Goal: Task Accomplishment & Management: Manage account settings

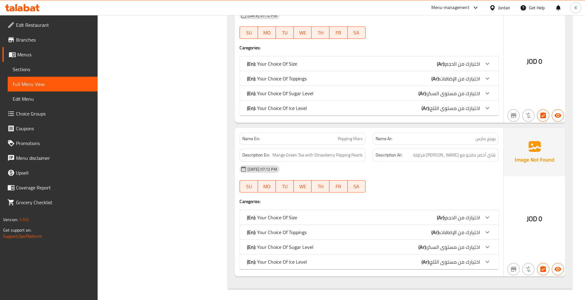
scroll to position [1395, 0]
drag, startPoint x: 66, startPoint y: 67, endPoint x: 84, endPoint y: 69, distance: 18.9
click at [66, 68] on span "Sections" at bounding box center [53, 69] width 80 height 7
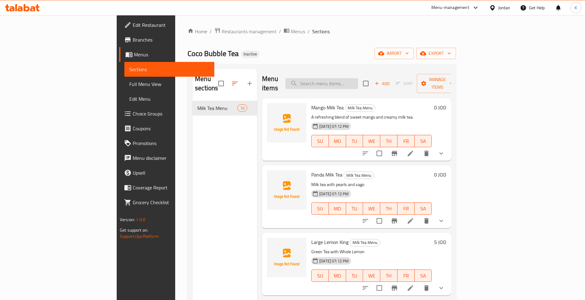
click at [358, 78] on input "search" at bounding box center [321, 83] width 73 height 11
paste input "Popping Blue Moon"
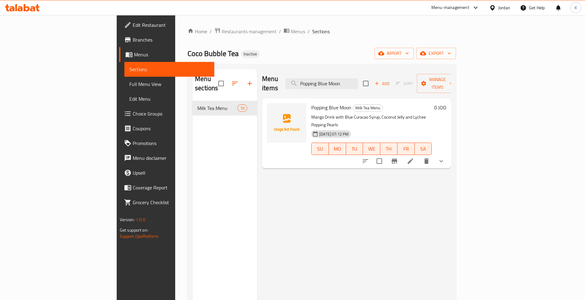
type input "Popping Blue Moon"
click at [419, 155] on li at bounding box center [410, 160] width 17 height 11
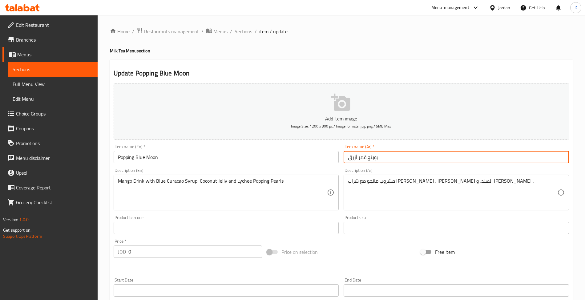
drag, startPoint x: 366, startPoint y: 159, endPoint x: 333, endPoint y: 158, distance: 32.7
click at [333, 158] on div "Add item image Image Size: 1200 x 800 px / Image formats: jpg, png / 5MB Max. I…" at bounding box center [341, 213] width 460 height 265
type input "بوبنج بلو مون"
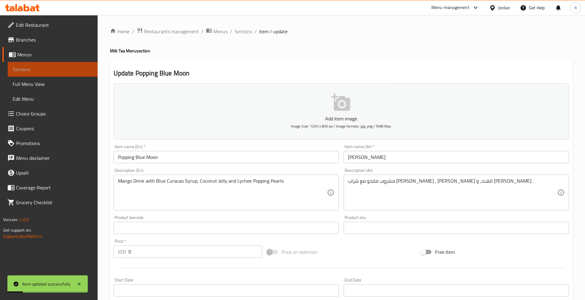
click at [72, 75] on link "Sections" at bounding box center [53, 69] width 90 height 15
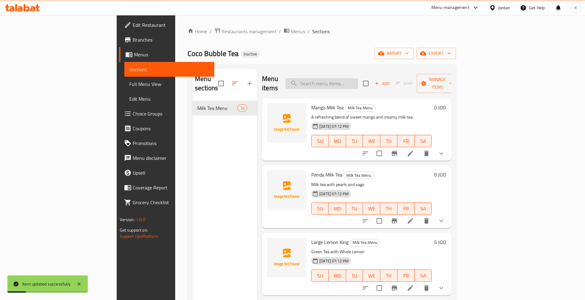
click at [375, 89] on div "Menu items Add Sort Manage items" at bounding box center [356, 83] width 189 height 29
click at [358, 79] on input "search" at bounding box center [321, 83] width 73 height 11
paste input "3 Brothers"
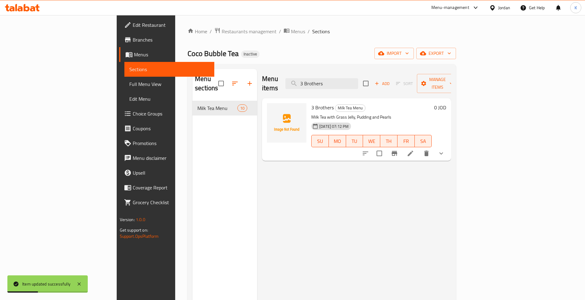
type input "3 Brothers"
click at [419, 148] on li at bounding box center [410, 153] width 17 height 11
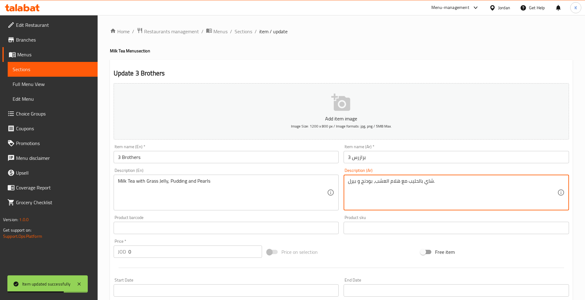
click at [394, 185] on textarea "شاي بالحليب مع هلام العشب، بودنج و بيرل." at bounding box center [452, 192] width 209 height 29
type textarea "شاي بالحليب مع جيلي العشب، بودنج و بيرل."
click at [200, 144] on div "Item name (En)   * 3 Brothers Item name (En) *" at bounding box center [226, 154] width 230 height 24
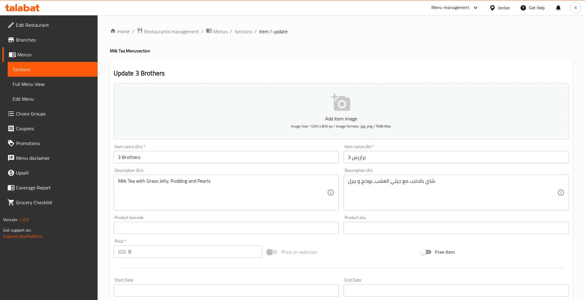
click at [203, 148] on div "Item name (En)   * 3 Brothers Item name (En) *" at bounding box center [226, 153] width 225 height 19
click at [210, 163] on input "3 Brothers" at bounding box center [226, 157] width 225 height 12
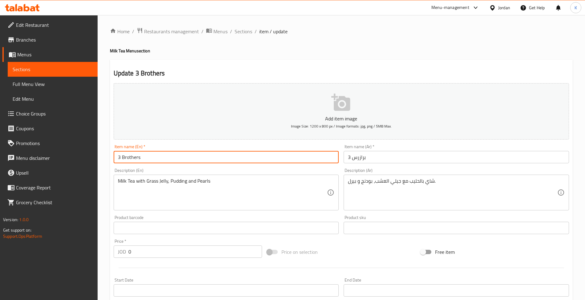
click at [68, 68] on span "Sections" at bounding box center [53, 69] width 80 height 7
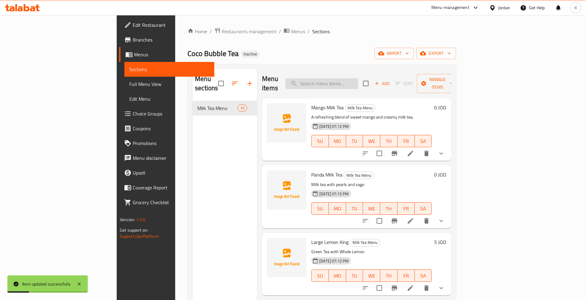
click at [353, 80] on input "search" at bounding box center [321, 83] width 73 height 11
paste input "Tropical Special"
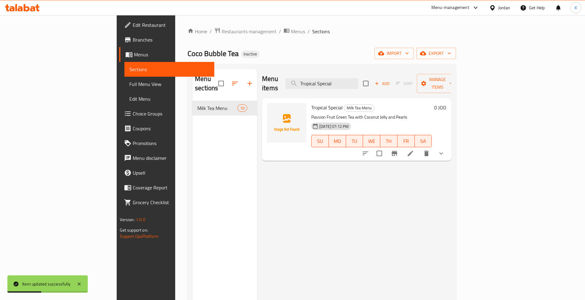
type input "Tropical Special"
click at [414, 150] on icon at bounding box center [410, 153] width 7 height 7
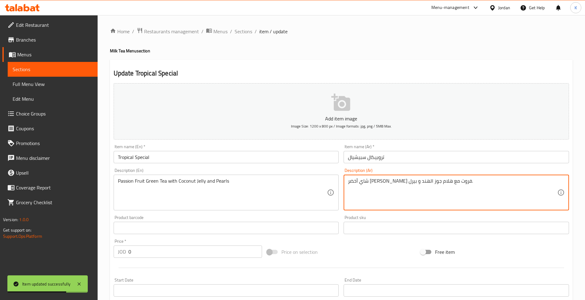
click at [386, 190] on textarea "شاي أخضر باشن فروت مع هلام جوز الهند و بيرل." at bounding box center [452, 192] width 209 height 29
type textarea "شاي أخضر باشن فروت مع جيلي جوز الهند و بيرل."
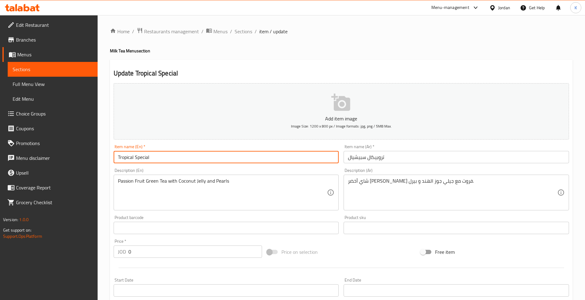
click at [252, 158] on input "Tropical Special" at bounding box center [226, 157] width 225 height 12
click at [243, 30] on span "Sections" at bounding box center [244, 31] width 18 height 7
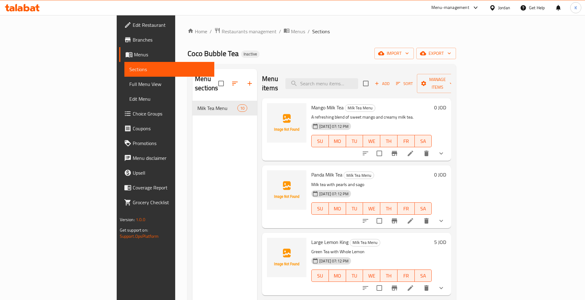
click at [133, 111] on span "Choice Groups" at bounding box center [171, 113] width 77 height 7
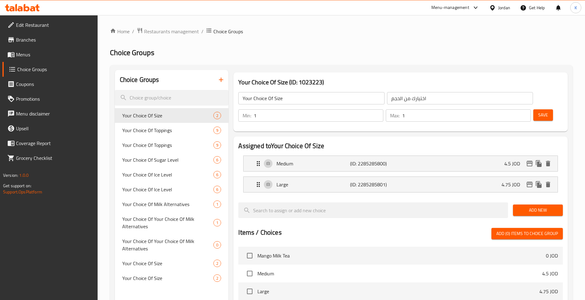
click at [222, 83] on icon "button" at bounding box center [220, 79] width 7 height 7
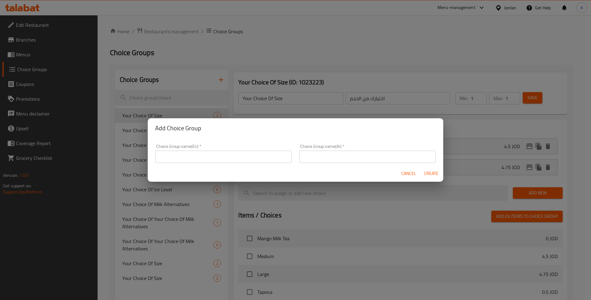
click at [211, 153] on input "text" at bounding box center [223, 157] width 137 height 12
type input "Your Choice of Type of Milk:"
type input "إختيارك من نو"
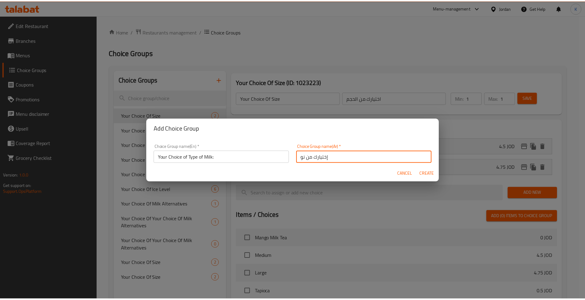
scroll to position [2, 0]
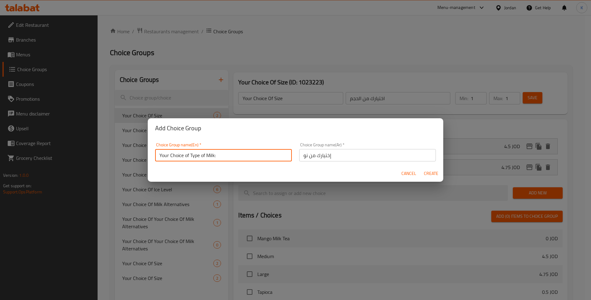
drag, startPoint x: 188, startPoint y: 157, endPoint x: 277, endPoint y: 146, distance: 89.7
click at [243, 163] on div "Choice Group name(En)   * Your Choice of Type of Milk: Choice Group name(En) *" at bounding box center [223, 152] width 144 height 26
type input "Your Choice of"
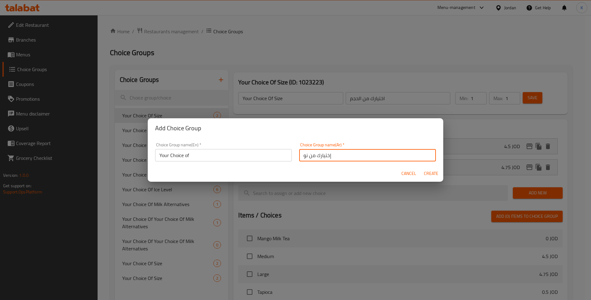
click at [339, 158] on input "إختيارك من نو" at bounding box center [367, 155] width 137 height 12
type input "إختيارك من"
click at [432, 173] on span "Create" at bounding box center [431, 174] width 15 height 8
type input "Your Choice of"
type input "إختيارك من"
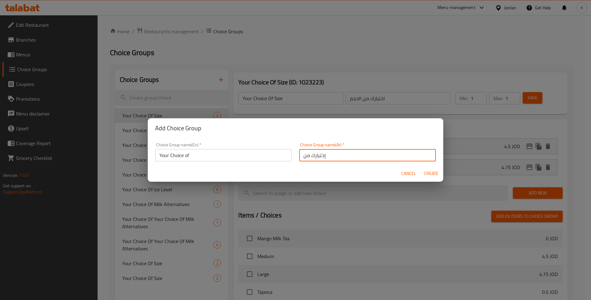
type input "0"
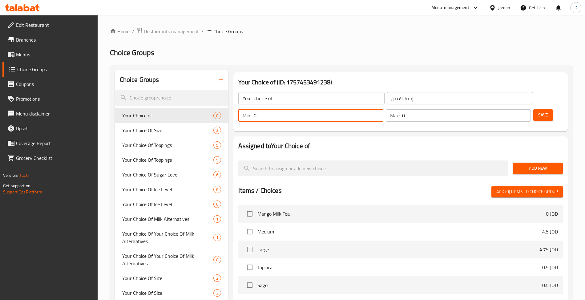
drag, startPoint x: 472, startPoint y: 99, endPoint x: 455, endPoint y: 88, distance: 20.3
click at [455, 106] on div "Min: 0 ​ Max: 0 ​ Save" at bounding box center [399, 116] width 329 height 20
drag, startPoint x: 474, startPoint y: 103, endPoint x: 472, endPoint y: 100, distance: 3.7
click at [383, 109] on input "0" at bounding box center [319, 115] width 130 height 12
type input "1"
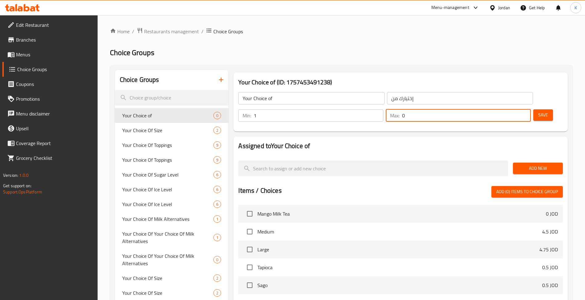
drag, startPoint x: 508, startPoint y: 104, endPoint x: 505, endPoint y: 102, distance: 3.8
click at [505, 109] on div "Max: 0 ​" at bounding box center [458, 115] width 145 height 12
type input "1"
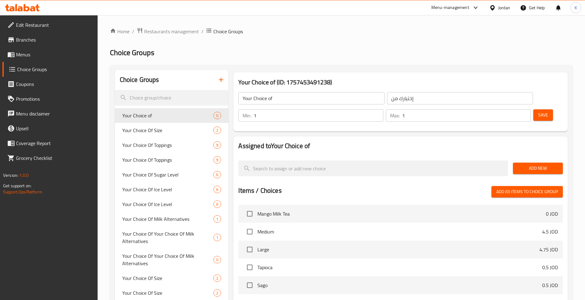
click at [503, 134] on div "Assigned to Your Choice of Add New Items / Choices Add (0) items to choice grou…" at bounding box center [400, 262] width 339 height 256
click at [536, 164] on span "Add New" at bounding box center [538, 168] width 40 height 8
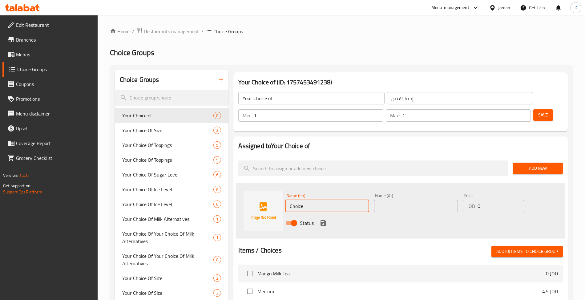
drag, startPoint x: 337, startPoint y: 186, endPoint x: 171, endPoint y: 190, distance: 166.9
click at [193, 189] on div "Choice Groups Your Choice of 0 Your Choice Of Size 2 Your Choice Of Toppings 9 …" at bounding box center [342, 281] width 455 height 422
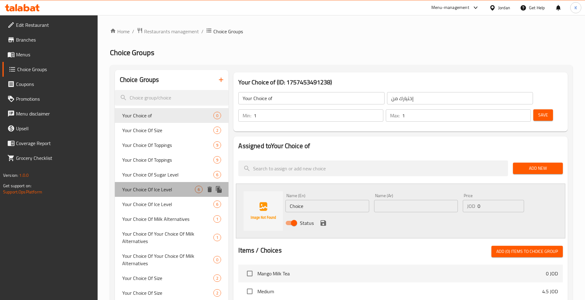
click at [172, 191] on span "Your Choice Of Ice Level" at bounding box center [158, 189] width 73 height 7
type input "Your Choice Of Ice Level"
type input "اختيارك من مستوى ايس"
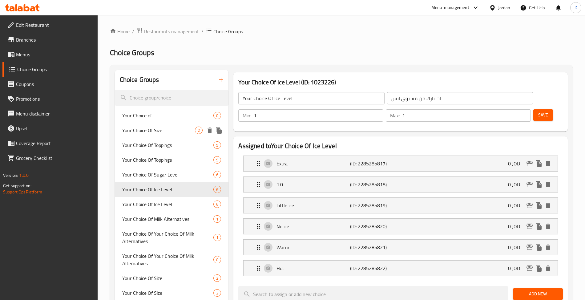
click at [169, 119] on div "Your Choice of 0" at bounding box center [172, 115] width 114 height 15
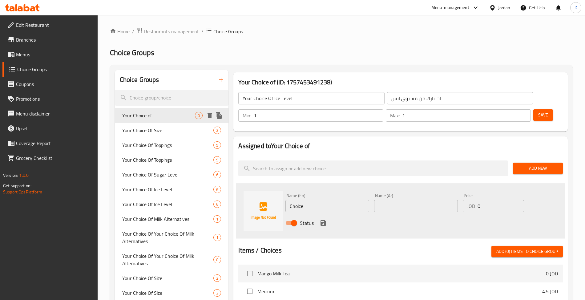
type input "Your Choice of"
type input "إختيارك من"
type input "0"
click at [337, 200] on input "Choice" at bounding box center [327, 206] width 84 height 12
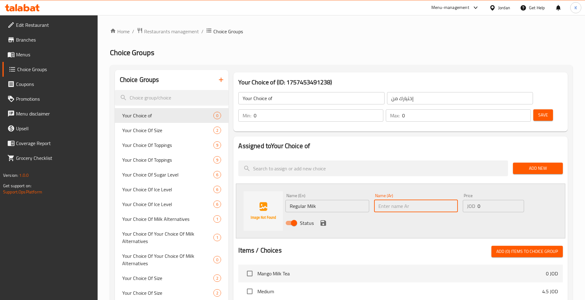
click at [339, 200] on input "Regular Milk" at bounding box center [327, 206] width 84 height 12
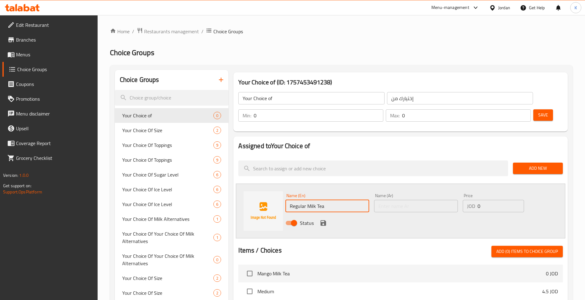
type input "Regular Milk Tea"
type input "ص"
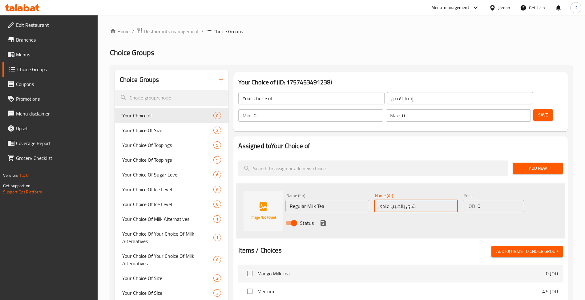
type input "شاي بالحليب عادي"
click at [321, 215] on div "Status" at bounding box center [416, 223] width 266 height 17
click at [325, 215] on div "Status" at bounding box center [416, 223] width 266 height 17
click at [321, 220] on icon "save" at bounding box center [324, 223] width 6 height 6
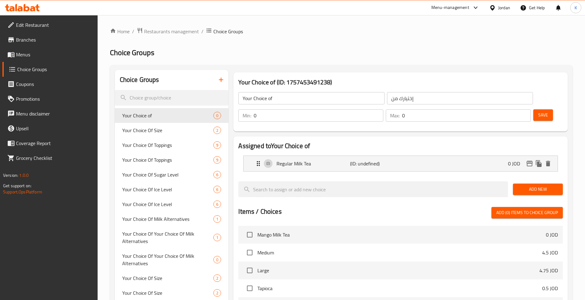
click at [527, 185] on span "Add New" at bounding box center [538, 189] width 40 height 8
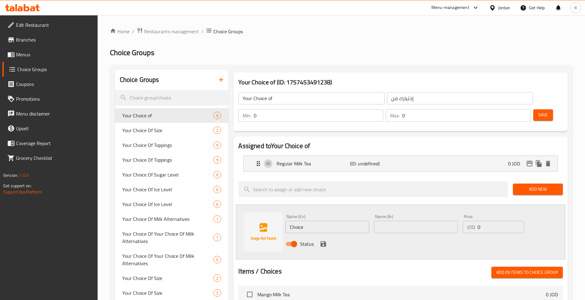
click at [346, 221] on input "Choice" at bounding box center [327, 227] width 84 height 12
click at [344, 221] on input "Choice" at bounding box center [327, 227] width 84 height 12
type input "Fresh Milk"
type input "حليب طازج"
type input "0.5"
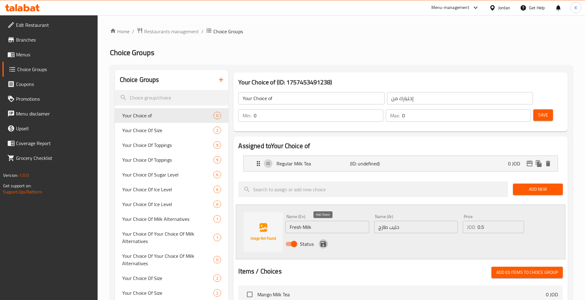
click at [323, 240] on icon "save" at bounding box center [323, 243] width 7 height 7
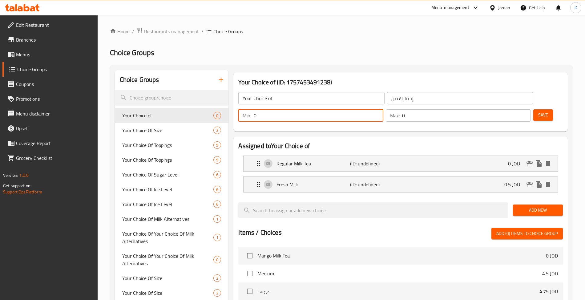
drag, startPoint x: 470, startPoint y: 100, endPoint x: 479, endPoint y: 100, distance: 9.5
click at [383, 109] on div "Min: 0 ​" at bounding box center [310, 115] width 145 height 12
type input "1"
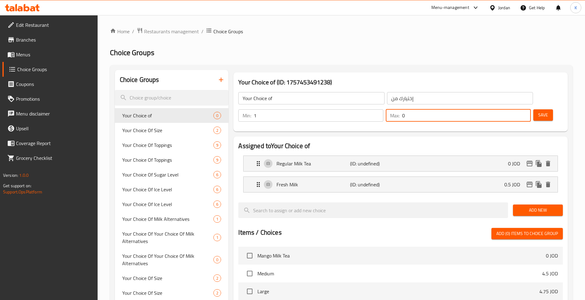
drag, startPoint x: 508, startPoint y: 101, endPoint x: 513, endPoint y: 105, distance: 6.0
click at [513, 108] on div "Max: 0 ​" at bounding box center [458, 115] width 147 height 15
type input "1"
click at [440, 62] on div "Home / Restaurants management / Choice Groups Choice Groups Choice Groups Your …" at bounding box center [341, 253] width 463 height 452
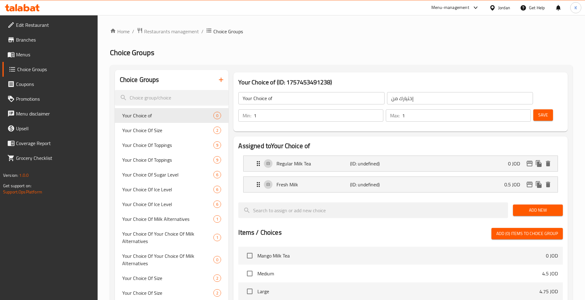
click at [377, 197] on div at bounding box center [400, 199] width 324 height 5
click at [377, 181] on p "(ID: undefined)" at bounding box center [374, 184] width 49 height 7
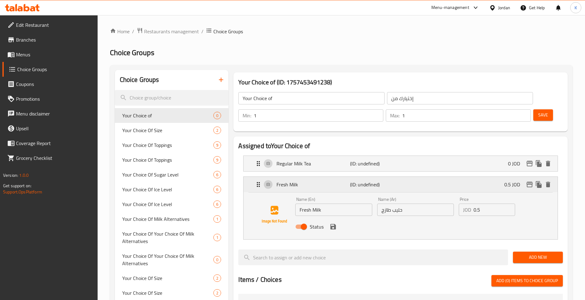
click at [417, 177] on div "Fresh Milk (ID: undefined) 0.5 JOD" at bounding box center [402, 184] width 295 height 15
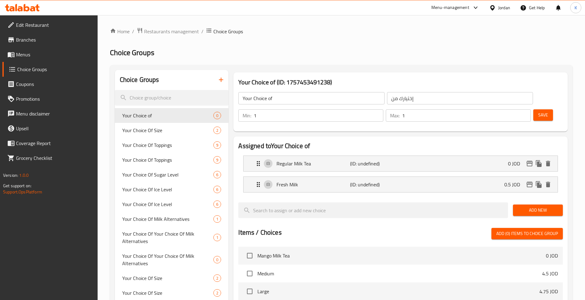
click at [427, 155] on li "Regular Milk Tea (ID: undefined) 0 JOD Name (En) Regular Milk Tea Name (En) Nam…" at bounding box center [400, 163] width 324 height 21
click at [427, 156] on div "Regular Milk Tea (ID: undefined) 0 JOD" at bounding box center [402, 163] width 295 height 15
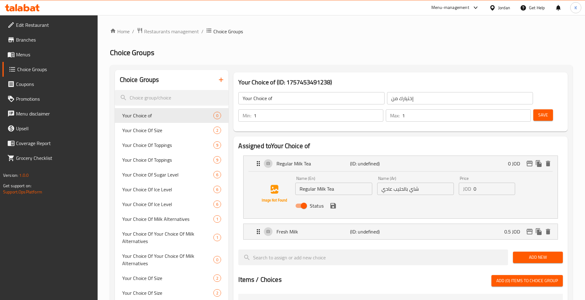
click at [296, 65] on div "Choice Groups Your Choice of 0 Your Choice Of Size 2 Your Choice Of Toppings 9 …" at bounding box center [341, 296] width 463 height 462
click at [371, 160] on p "(ID: undefined)" at bounding box center [374, 163] width 49 height 7
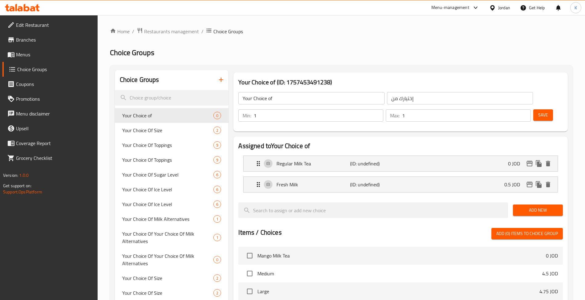
click at [537, 106] on div "Min: 1 ​ Max: 1 ​ Save" at bounding box center [399, 116] width 329 height 20
click at [535, 108] on div "Save" at bounding box center [545, 115] width 27 height 15
click at [533, 109] on button "Save" at bounding box center [543, 114] width 20 height 11
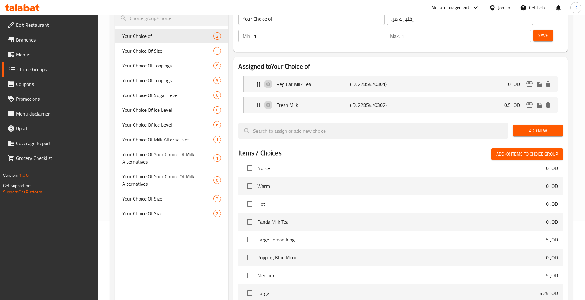
scroll to position [0, 0]
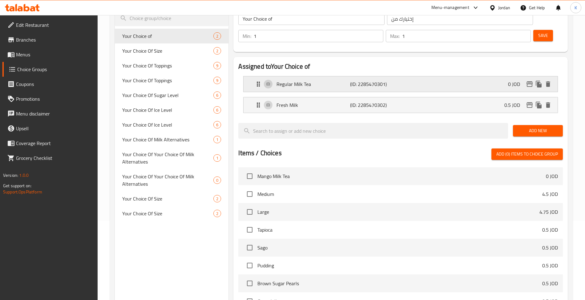
click at [404, 76] on div "Regular Milk Tea (ID: 2285470301) 0 JOD" at bounding box center [402, 83] width 295 height 15
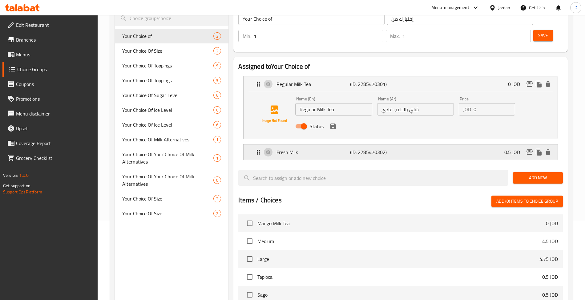
click at [434, 144] on div "Fresh Milk (ID: 2285470302) 0.5 JOD" at bounding box center [402, 151] width 295 height 15
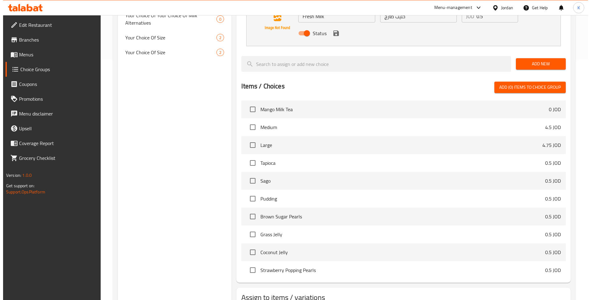
scroll to position [269, 0]
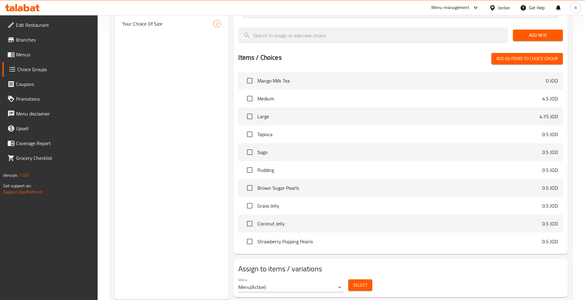
click at [365, 281] on span "Select" at bounding box center [360, 285] width 14 height 8
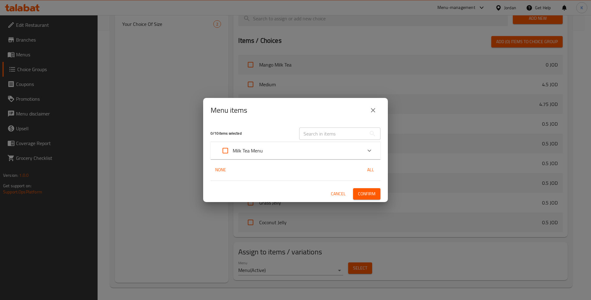
click at [265, 153] on div "Milk Tea Menu" at bounding box center [290, 150] width 144 height 15
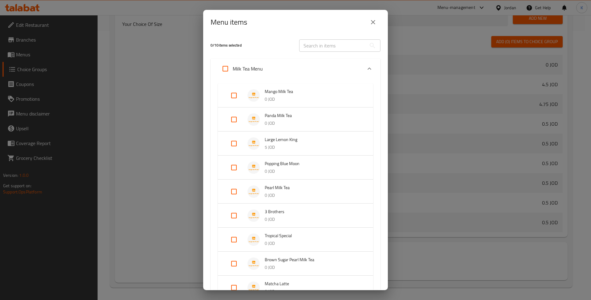
drag, startPoint x: 219, startPoint y: 63, endPoint x: 222, endPoint y: 65, distance: 3.5
click at [220, 63] on input "Expand" at bounding box center [225, 68] width 15 height 15
checkbox input "true"
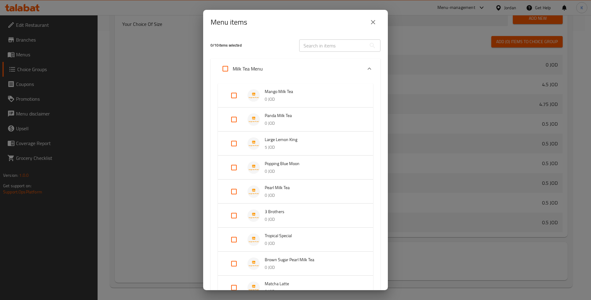
checkbox input "true"
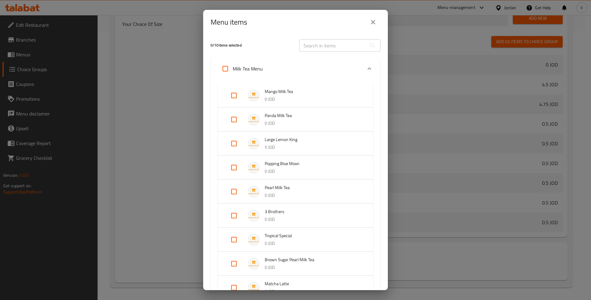
checkbox input "true"
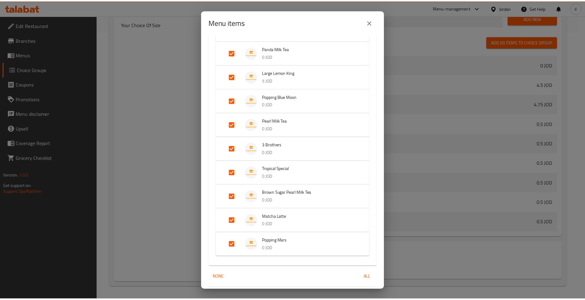
scroll to position [86, 0]
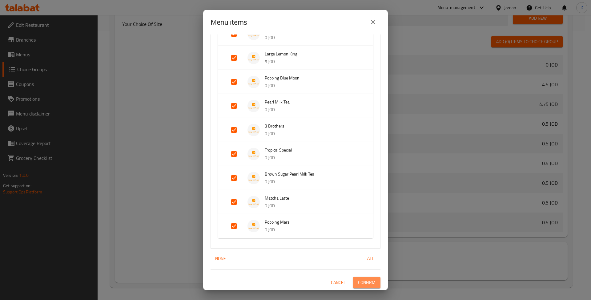
click at [371, 284] on button "Confirm" at bounding box center [366, 282] width 27 height 11
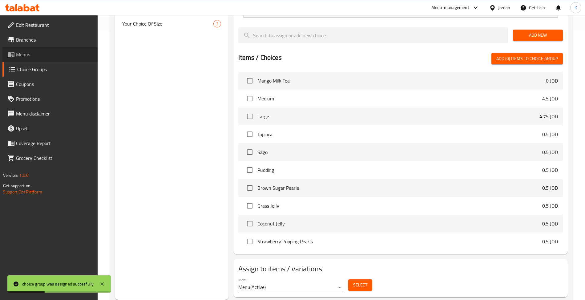
click at [60, 55] on span "Menus" at bounding box center [54, 54] width 77 height 7
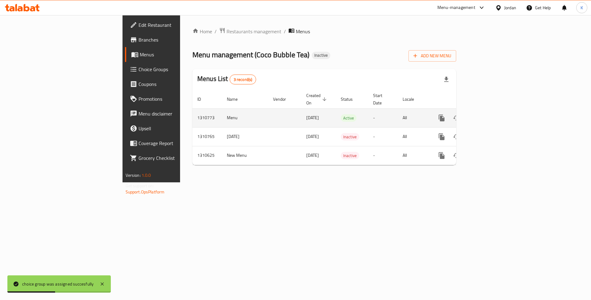
click at [490, 115] on icon "enhanced table" at bounding box center [485, 117] width 7 height 7
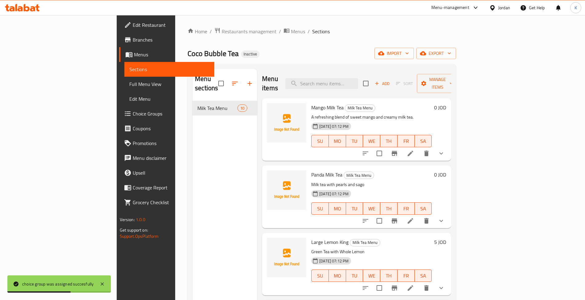
click at [129, 84] on span "Full Menu View" at bounding box center [169, 83] width 80 height 7
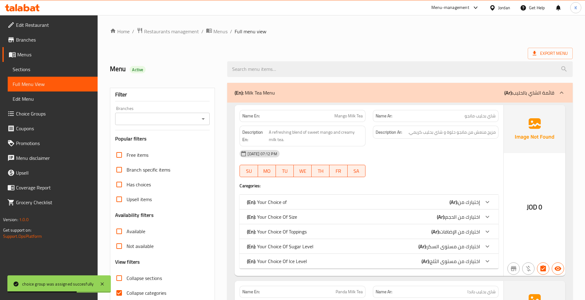
scroll to position [192, 0]
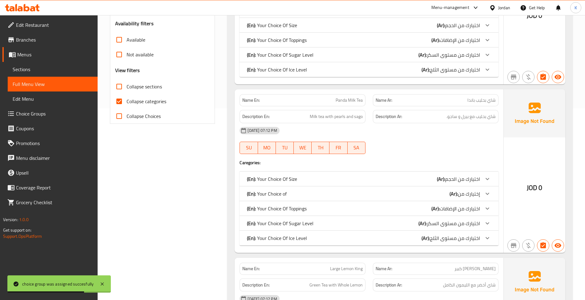
click at [117, 96] on input "Collapse categories" at bounding box center [119, 101] width 15 height 15
checkbox input "false"
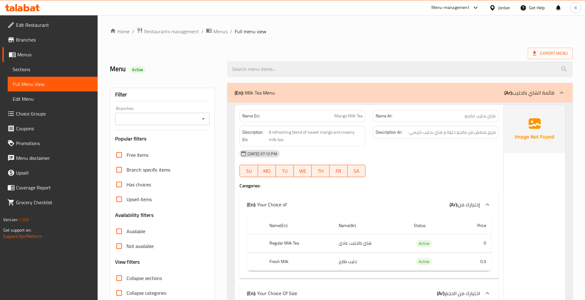
scroll to position [95, 0]
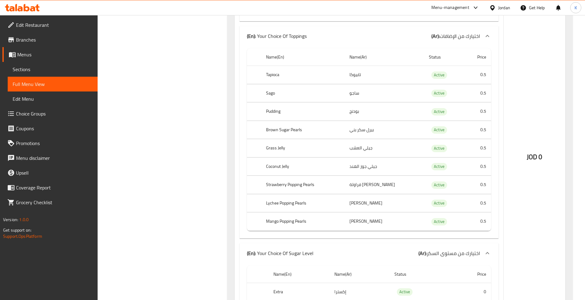
scroll to position [3521, 0]
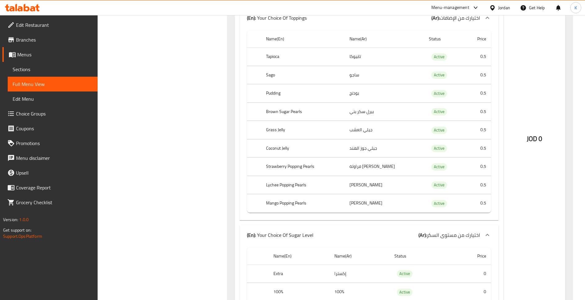
click at [248, 157] on td "choices table" at bounding box center [254, 148] width 14 height 18
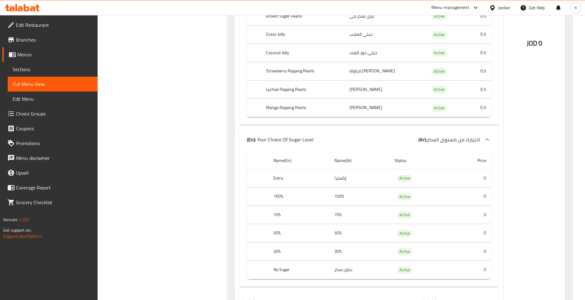
scroll to position [3712, 0]
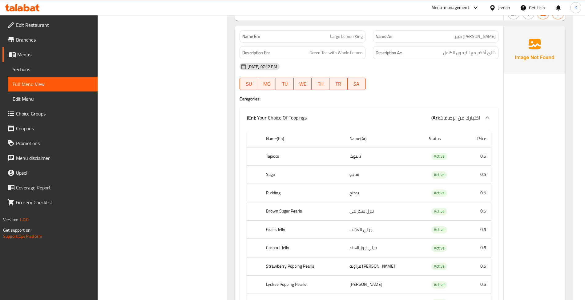
scroll to position [0, 0]
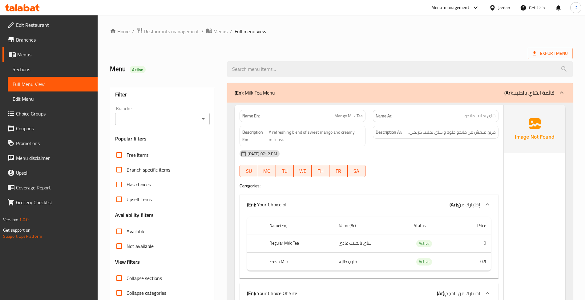
click at [299, 139] on span "A refreshing blend of sweet mango and creamy milk tea." at bounding box center [316, 135] width 94 height 15
click at [217, 55] on div "Export Menu" at bounding box center [341, 53] width 463 height 11
click at [214, 51] on div "Export Menu" at bounding box center [341, 53] width 463 height 11
click at [242, 151] on icon at bounding box center [244, 154] width 6 height 6
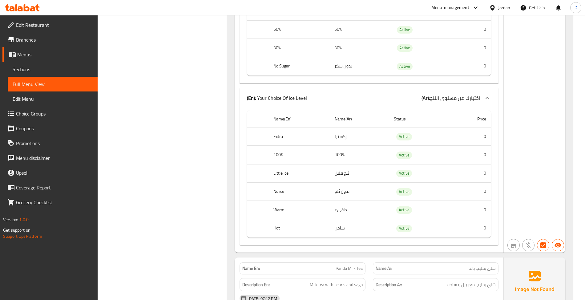
scroll to position [681, 0]
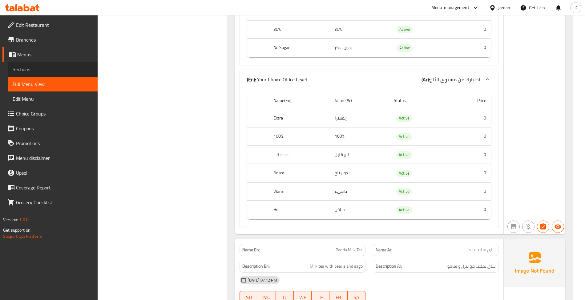
click at [55, 70] on span "Sections" at bounding box center [53, 69] width 80 height 7
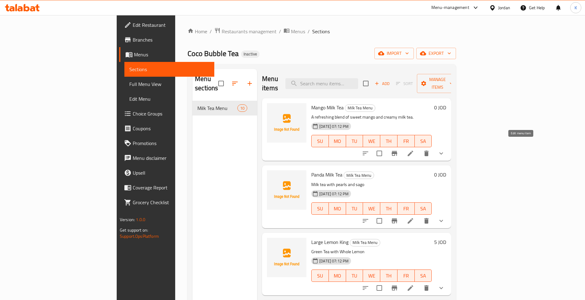
click at [414, 150] on icon at bounding box center [410, 153] width 7 height 7
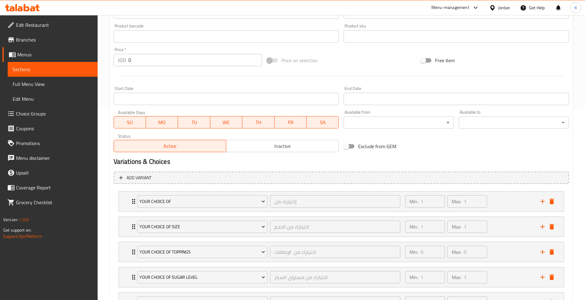
scroll to position [248, 0]
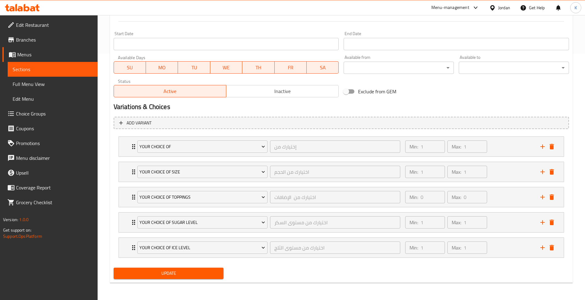
click at [65, 88] on link "Full Menu View" at bounding box center [53, 84] width 90 height 15
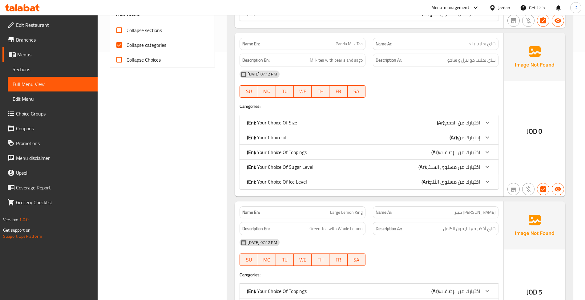
click at [151, 42] on span "Collapse categories" at bounding box center [147, 44] width 40 height 7
click at [127, 42] on input "Collapse categories" at bounding box center [119, 45] width 15 height 15
checkbox input "false"
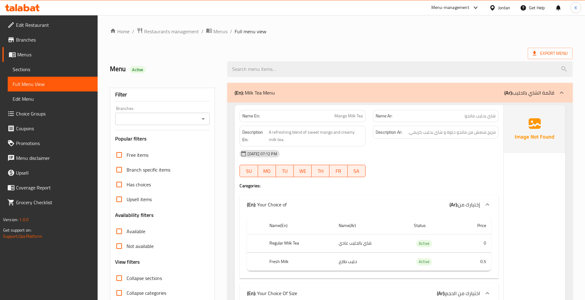
click at [34, 6] on icon at bounding box center [22, 7] width 35 height 7
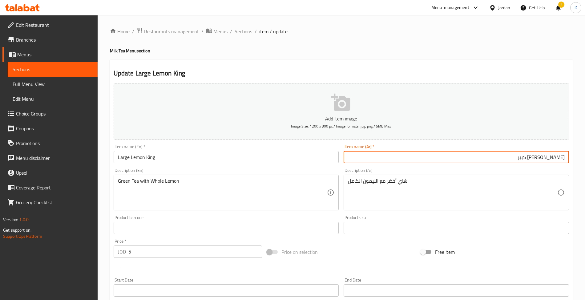
click at [38, 22] on span "Edit Restaurant" at bounding box center [54, 24] width 77 height 7
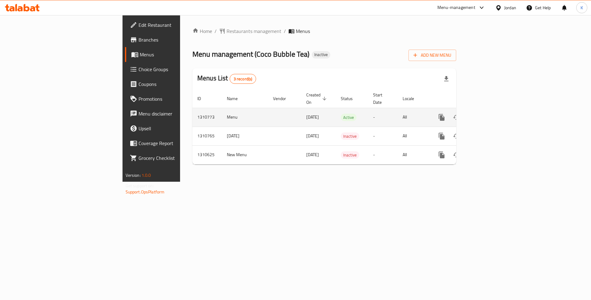
click at [494, 110] on link "enhanced table" at bounding box center [486, 117] width 15 height 15
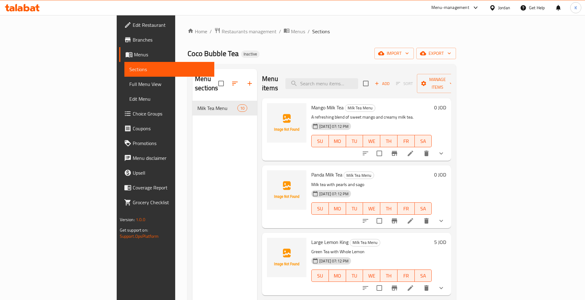
click at [124, 89] on link "Full Menu View" at bounding box center [169, 84] width 90 height 15
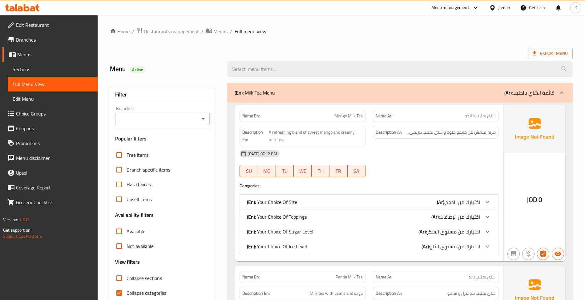
click at [397, 144] on div "Description Ar: مزيج منعش من مانجو حلوة و شاي بحليب كريمي." at bounding box center [435, 136] width 133 height 28
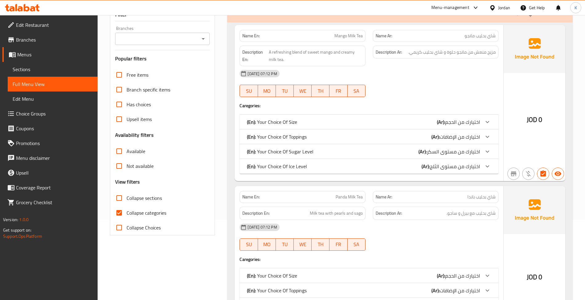
scroll to position [95, 0]
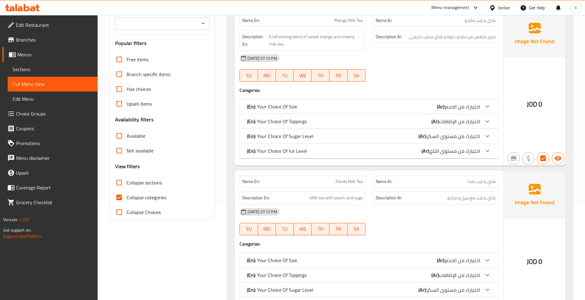
click at [302, 110] on div "(En): Your Choice Of Size (Ar): اختيارك من الحجم" at bounding box center [363, 106] width 233 height 7
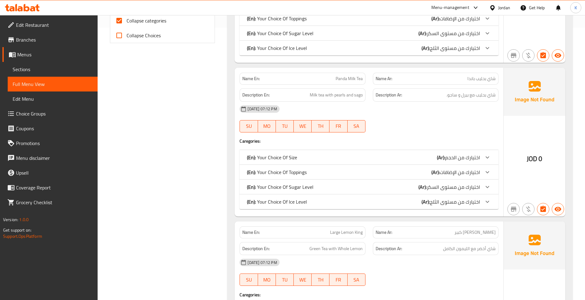
scroll to position [287, 0]
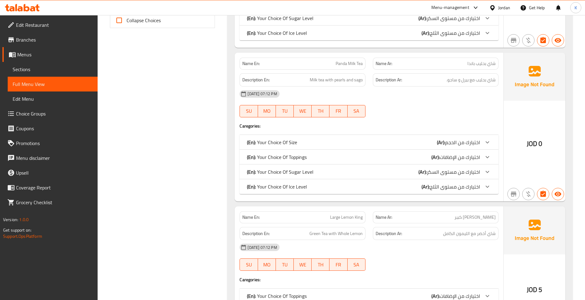
click at [458, 142] on span "اختيارك من الحجم" at bounding box center [462, 142] width 35 height 9
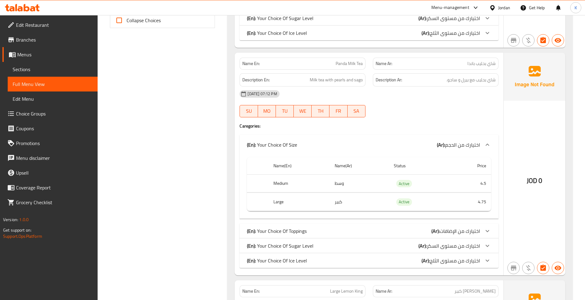
click at [406, 128] on h4 "Caregories:" at bounding box center [369, 126] width 259 height 6
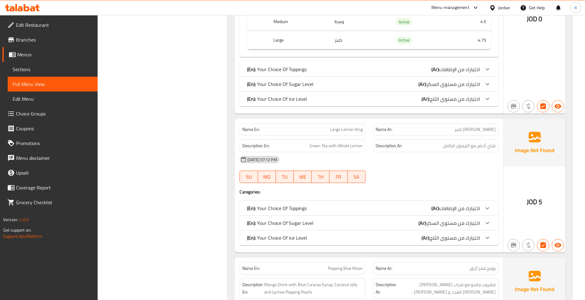
scroll to position [479, 0]
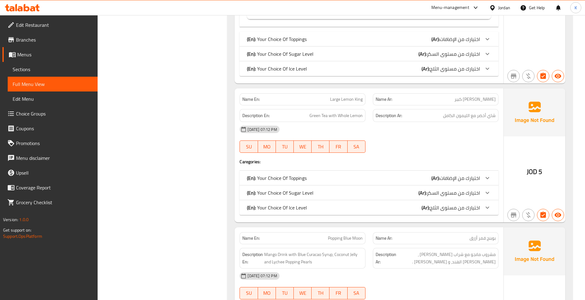
click at [462, 147] on div "09-09-2025 07:12 PM SU MO TU WE TH FR SA" at bounding box center [369, 139] width 266 height 34
click at [424, 175] on div "(En): Your Choice Of Toppings (Ar): اختيارك من الإضافات" at bounding box center [369, 178] width 259 height 15
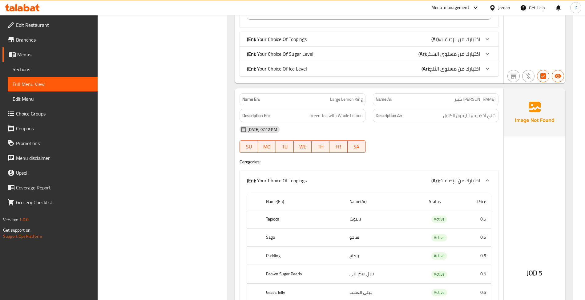
click at [426, 176] on div "(En): Your Choice Of Toppings (Ar): اختيارك من الإضافات" at bounding box center [369, 181] width 259 height 20
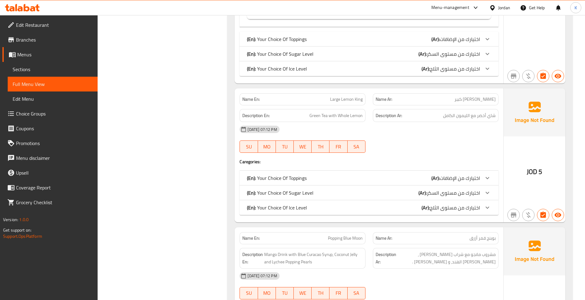
scroll to position [575, 0]
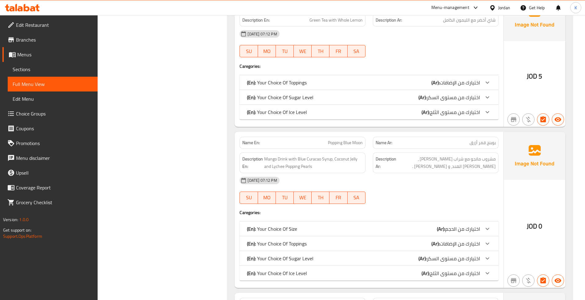
click at [423, 232] on div "(En): Your Choice Of Size (Ar): اختيارك من الحجم" at bounding box center [363, 228] width 233 height 7
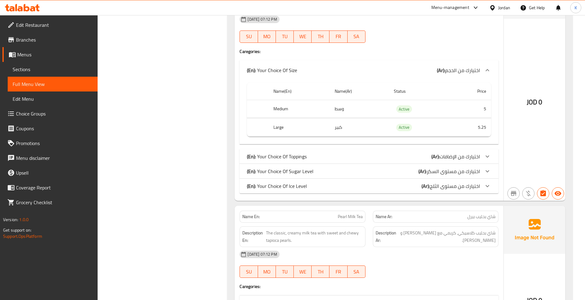
scroll to position [766, 0]
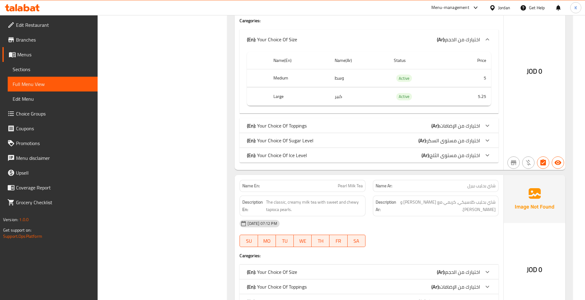
click at [201, 193] on div "Filter Branches Branches Popular filters Free items Branch specific items Has c…" at bounding box center [165, 225] width 118 height 1825
click at [171, 206] on div "Filter Branches Branches Popular filters Free items Branch specific items Has c…" at bounding box center [165, 225] width 118 height 1825
click at [349, 241] on button "SA" at bounding box center [357, 241] width 18 height 12
type button "6"
click at [356, 212] on span "The classic, creamy milk tea with sweet and chewy tapioca pearls." at bounding box center [314, 205] width 97 height 15
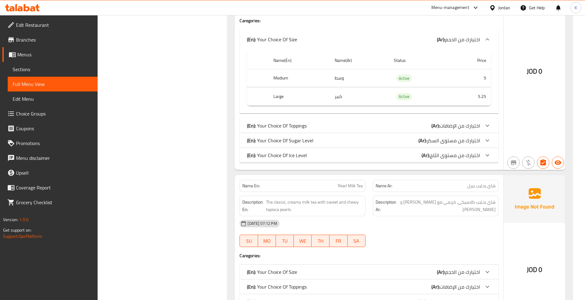
click at [431, 231] on div "09-09-2025 07:12 PM" at bounding box center [369, 223] width 266 height 15
click at [157, 209] on div "Filter Branches Branches Popular filters Free items Branch specific items Has c…" at bounding box center [165, 225] width 118 height 1825
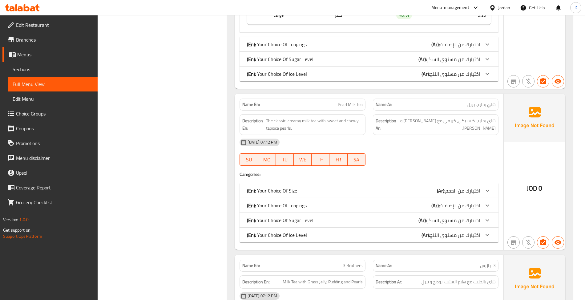
scroll to position [862, 0]
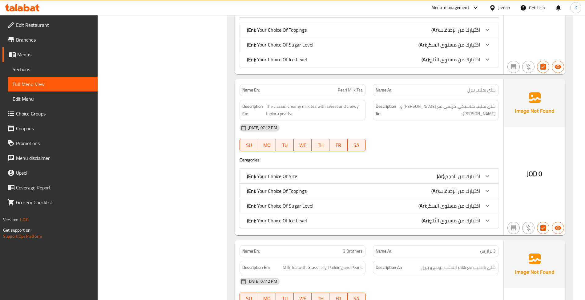
click at [315, 175] on div "(En): Your Choice Of Size (Ar): اختيارك من الحجم" at bounding box center [369, 176] width 259 height 15
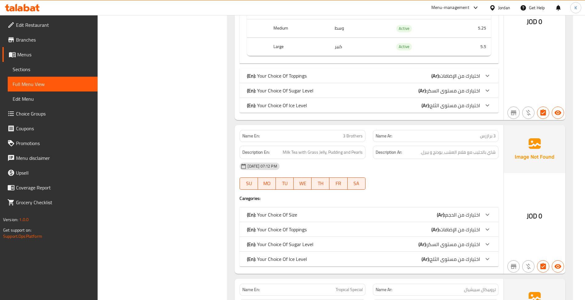
scroll to position [1054, 0]
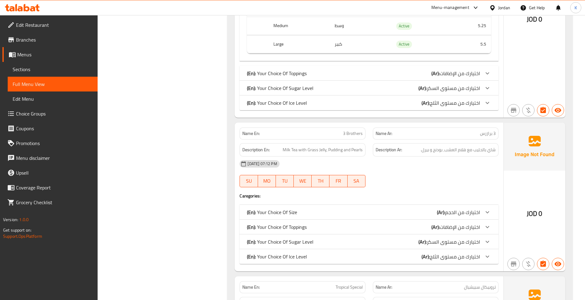
click at [326, 216] on div "(En): Your Choice Of Size (Ar): اختيارك من الحجم" at bounding box center [363, 211] width 233 height 7
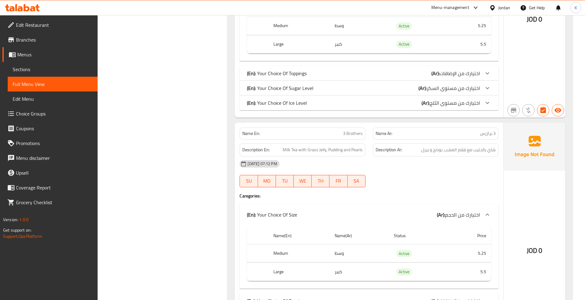
click at [175, 140] on div "Filter Branches Branches Popular filters Free items Branch specific items Has c…" at bounding box center [165, 12] width 118 height 1972
click at [333, 137] on p "Name En: 3 Brothers" at bounding box center [302, 133] width 120 height 6
copy span "3 Brothers"
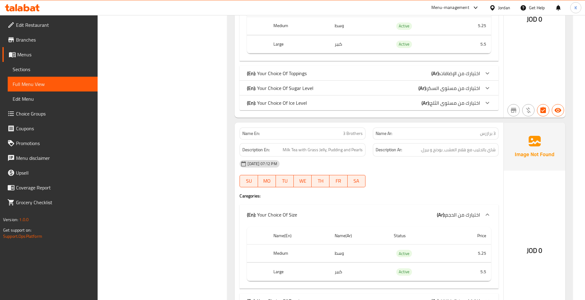
click at [218, 185] on div "Filter Branches Branches Popular filters Free items Branch specific items Has c…" at bounding box center [165, 12] width 118 height 1972
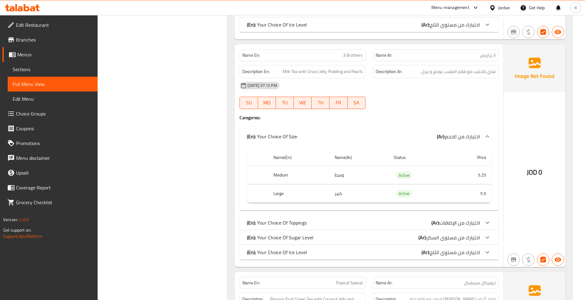
scroll to position [1149, 0]
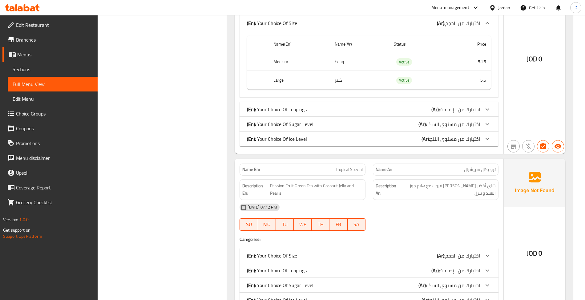
scroll to position [1341, 0]
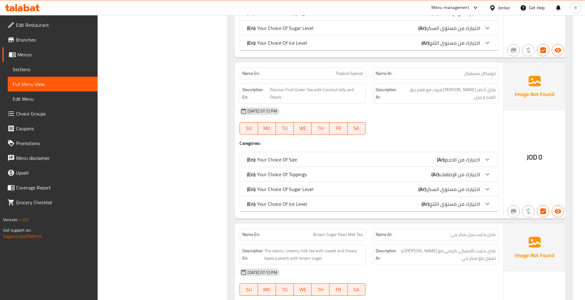
click at [417, 159] on div "(En): Your Choice Of Size (Ar): اختيارك من الحجم" at bounding box center [369, 159] width 259 height 15
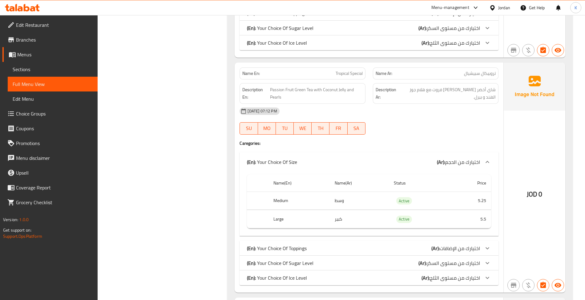
click at [422, 101] on div "Description Ar: شاي أخضر باشن فروت مع هلام جوز الهند و بيرل." at bounding box center [436, 93] width 126 height 21
click at [308, 72] on div "Name En: Tropical Special" at bounding box center [302, 73] width 133 height 19
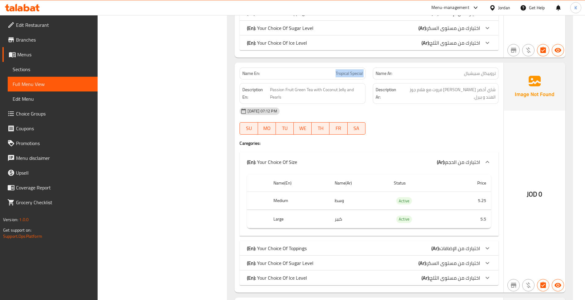
click at [308, 72] on div "Name En: Tropical Special" at bounding box center [302, 73] width 133 height 19
copy span "Tropical Special"
click at [283, 172] on div "(En): Your Choice Of Size (Ar): اختيارك من الحجم" at bounding box center [369, 162] width 259 height 20
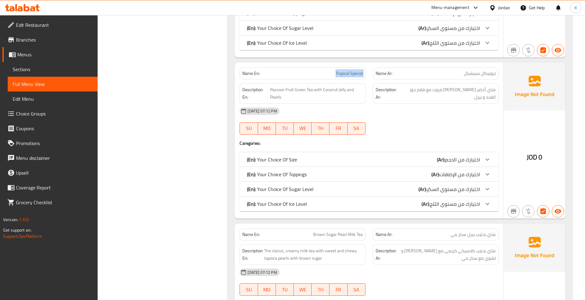
click at [276, 167] on div "(En): Your Choice Of Size (Ar): اختيارك من الحجم" at bounding box center [369, 159] width 259 height 15
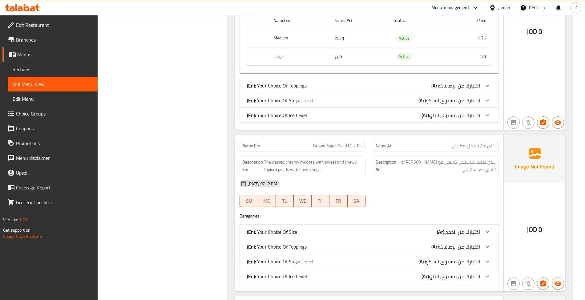
scroll to position [1532, 0]
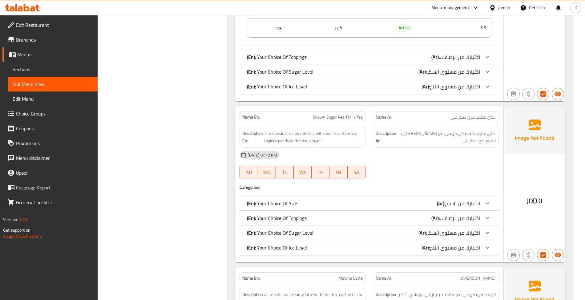
click at [342, 205] on div "(En): Your Choice Of Size (Ar): اختيارك من الحجم" at bounding box center [369, 203] width 259 height 15
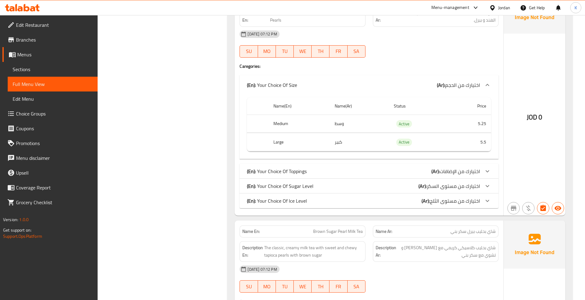
scroll to position [1437, 0]
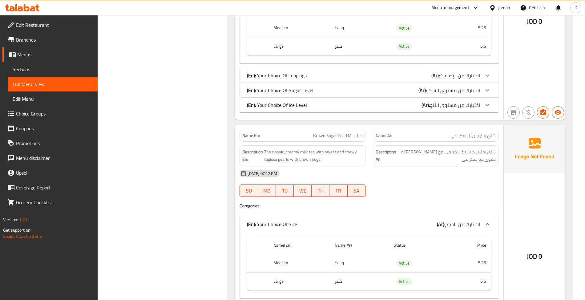
scroll to position [1532, 0]
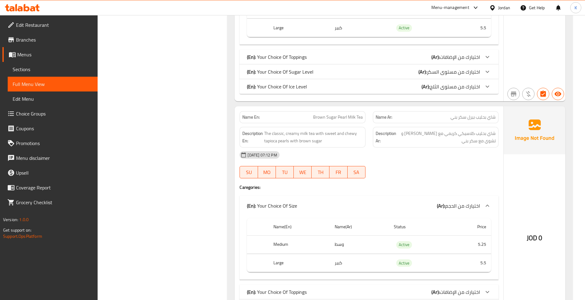
click at [510, 151] on img at bounding box center [535, 130] width 62 height 48
click at [478, 162] on div "09-09-2025 07:12 PM" at bounding box center [369, 154] width 266 height 15
click at [243, 145] on strong "Description En:" at bounding box center [252, 137] width 21 height 15
drag, startPoint x: 264, startPoint y: 145, endPoint x: 353, endPoint y: 136, distance: 89.5
click at [353, 136] on div "Description En: The classic, creamy milk tea with sweet and chewy tapioca pearl…" at bounding box center [303, 137] width 126 height 21
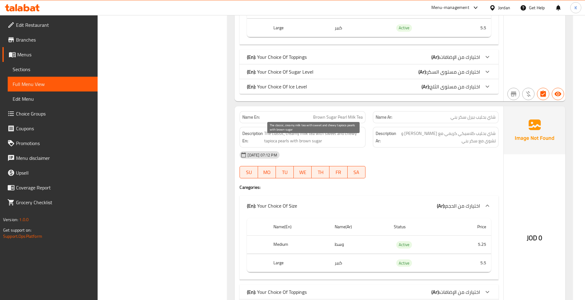
click at [347, 145] on span "The classic, creamy milk tea with sweet and chewy tapioca pearls with brown sug…" at bounding box center [313, 137] width 98 height 15
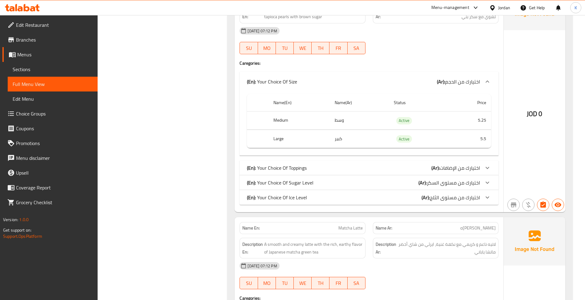
scroll to position [1724, 0]
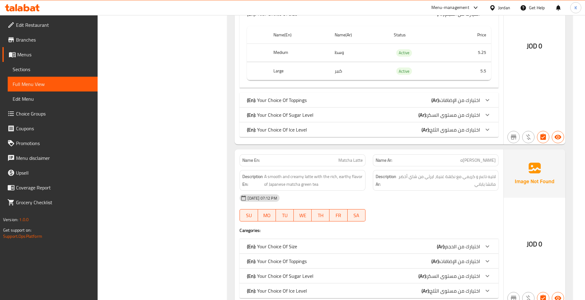
click at [265, 163] on p "Name En: Matcha Latte" at bounding box center [302, 160] width 120 height 6
click at [368, 246] on div "Name En: Matcha Latte Name Ar: ماتشا لاتيه Description En: A smooth and creamy …" at bounding box center [369, 227] width 268 height 156
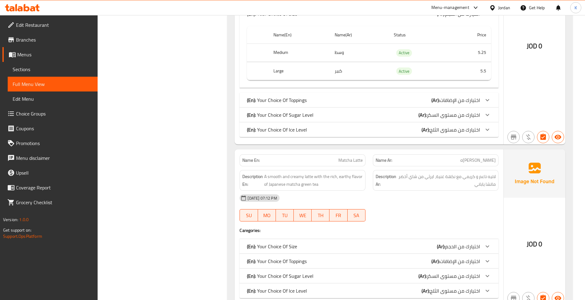
click at [371, 250] on div "(En): Your Choice Of Size (Ar): اختيارك من الحجم" at bounding box center [363, 246] width 233 height 7
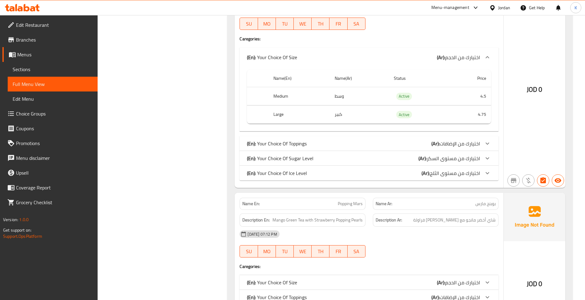
scroll to position [1992, 0]
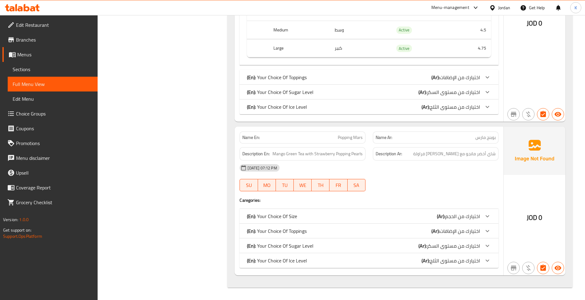
click at [295, 214] on p "(En): Your Choice Of Size" at bounding box center [272, 215] width 50 height 7
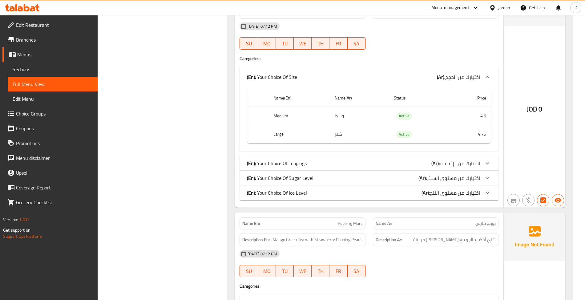
scroll to position [2067, 0]
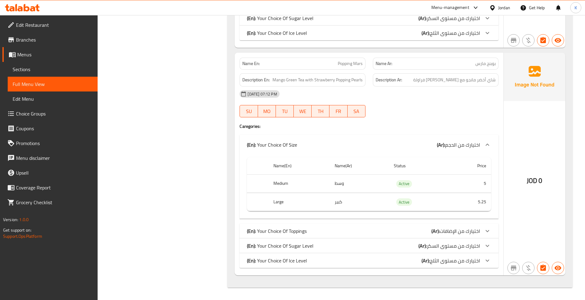
drag, startPoint x: 47, startPoint y: 66, endPoint x: 47, endPoint y: 70, distance: 3.7
click at [47, 66] on span "Sections" at bounding box center [53, 69] width 80 height 7
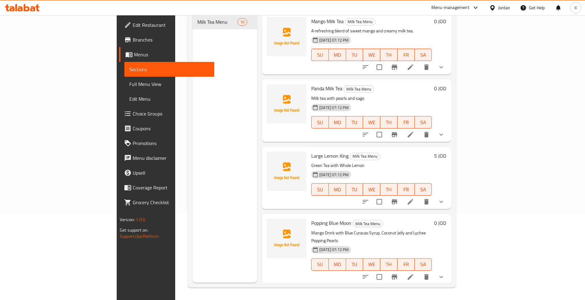
scroll to position [87, 0]
click at [129, 85] on span "Full Menu View" at bounding box center [169, 83] width 80 height 7
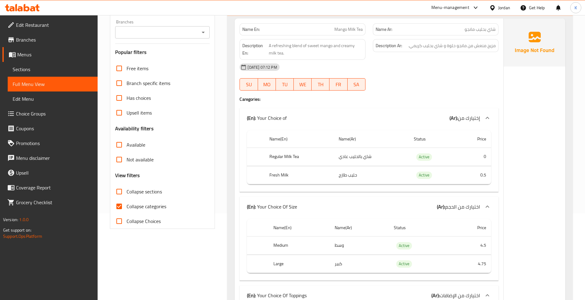
click at [157, 208] on span "Collapse categories" at bounding box center [147, 206] width 40 height 7
click at [127, 208] on input "Collapse categories" at bounding box center [119, 206] width 15 height 15
click at [387, 84] on div "09-09-2025 07:12 PM SU MO TU WE TH FR SA" at bounding box center [369, 77] width 266 height 34
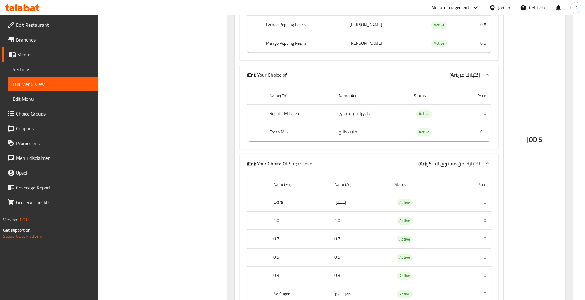
scroll to position [1989, 0]
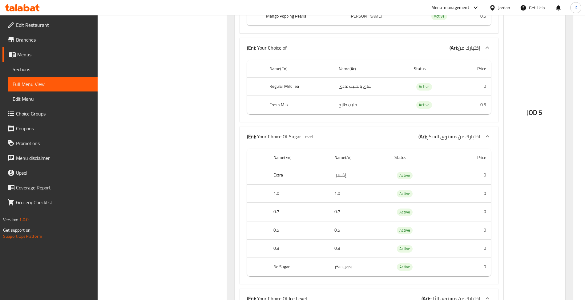
drag, startPoint x: 549, startPoint y: 192, endPoint x: 538, endPoint y: 137, distance: 55.1
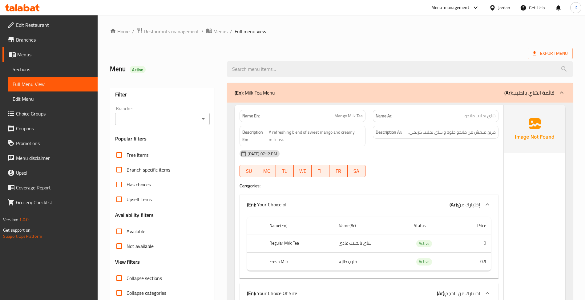
scroll to position [98, 0]
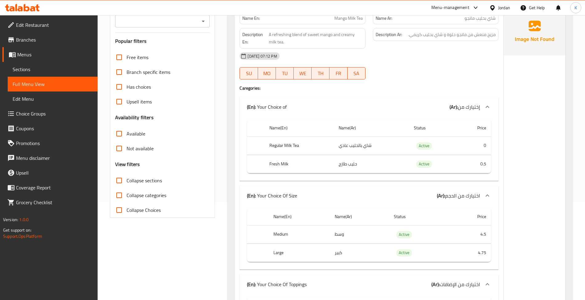
click at [158, 193] on span "Collapse categories" at bounding box center [147, 195] width 40 height 7
click at [127, 193] on input "Collapse categories" at bounding box center [119, 195] width 15 height 15
checkbox input "true"
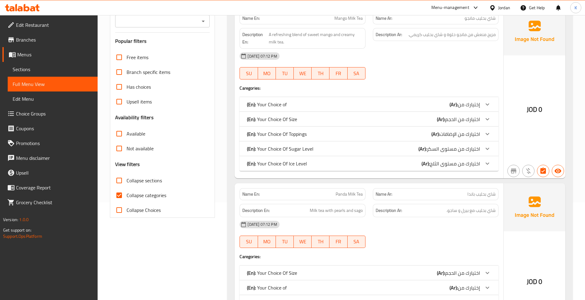
click at [156, 183] on span "Collapse sections" at bounding box center [144, 180] width 35 height 7
click at [127, 183] on input "Collapse sections" at bounding box center [119, 180] width 15 height 15
checkbox input "true"
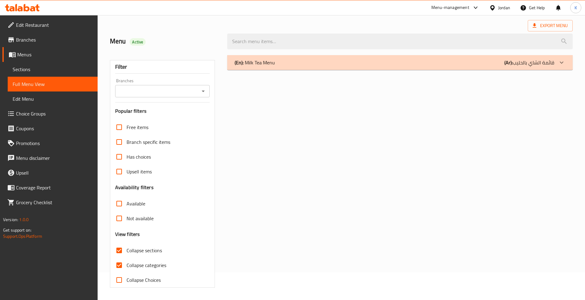
click at [154, 261] on span "Collapse categories" at bounding box center [147, 264] width 40 height 7
click at [127, 258] on input "Collapse categories" at bounding box center [119, 265] width 15 height 15
checkbox input "false"
click at [156, 253] on span "Collapse sections" at bounding box center [144, 250] width 35 height 7
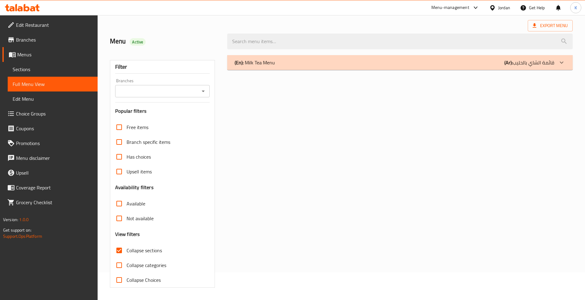
click at [127, 253] on input "Collapse sections" at bounding box center [119, 250] width 15 height 15
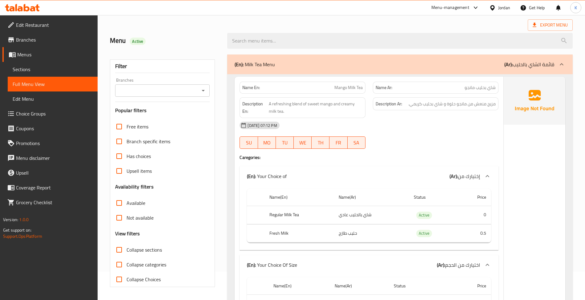
click at [156, 253] on span "Collapse sections" at bounding box center [144, 249] width 35 height 7
click at [127, 253] on input "Collapse sections" at bounding box center [119, 249] width 15 height 15
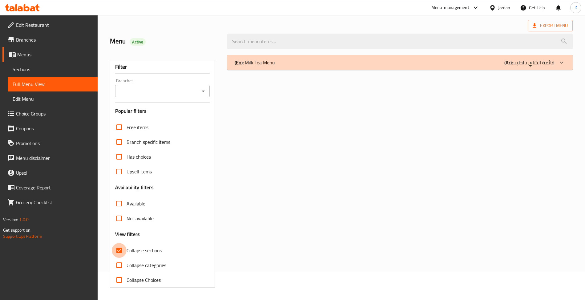
click at [126, 243] on input "Collapse sections" at bounding box center [119, 250] width 15 height 15
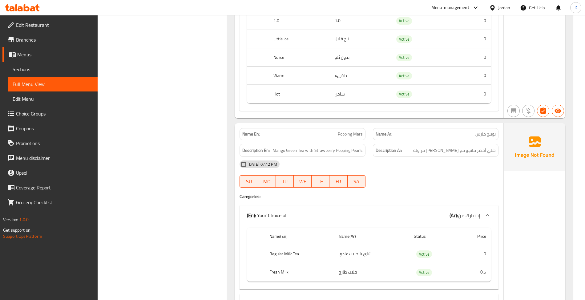
scroll to position [0, 0]
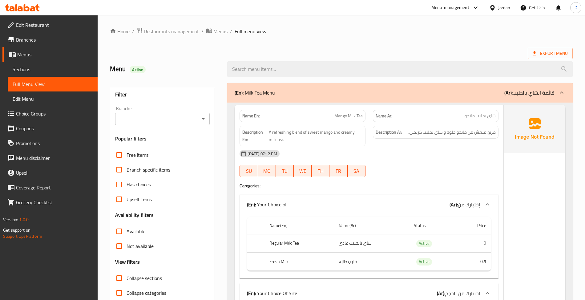
click at [143, 277] on span "Collapse sections" at bounding box center [144, 277] width 35 height 7
click at [127, 277] on input "Collapse sections" at bounding box center [119, 278] width 15 height 15
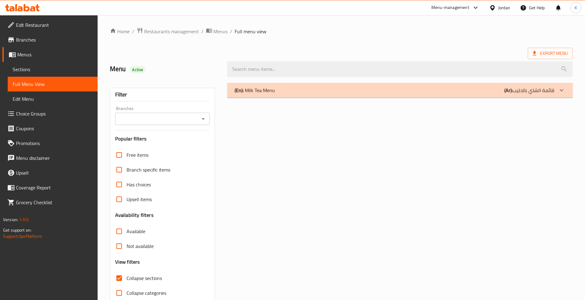
click at [306, 98] on div "(En): Milk Tea Menu (Ar): قائمة الشاي بالحليب" at bounding box center [399, 90] width 345 height 15
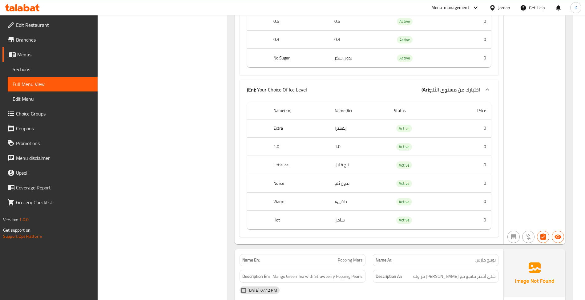
scroll to position [7344, 0]
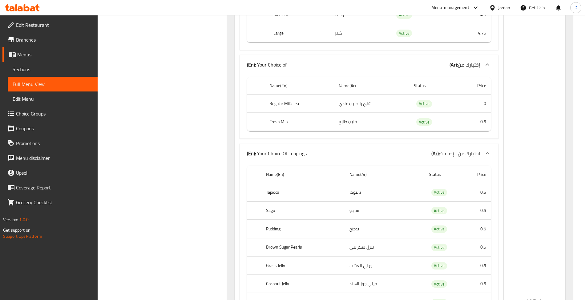
scroll to position [0, 0]
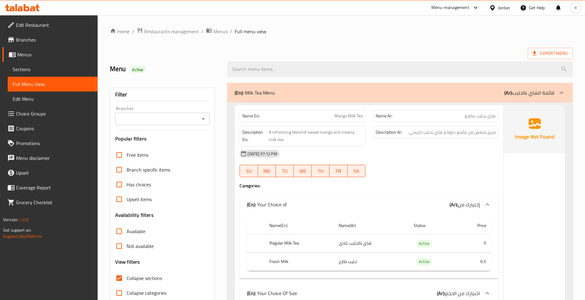
click at [313, 54] on div "Export Menu" at bounding box center [341, 53] width 463 height 11
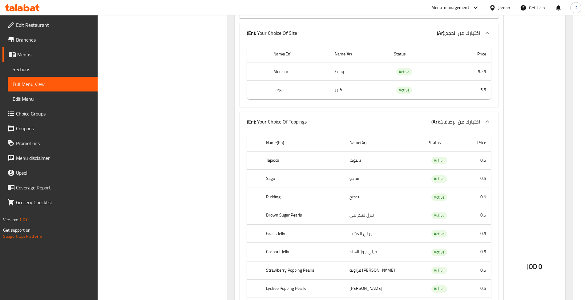
scroll to position [6381, 0]
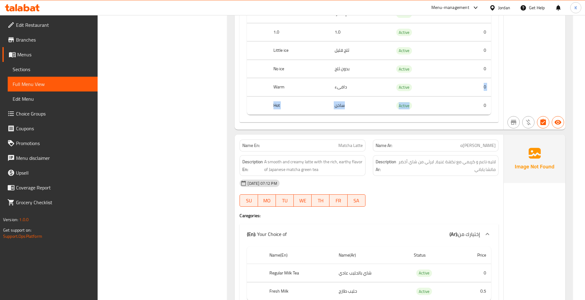
drag, startPoint x: 424, startPoint y: 160, endPoint x: 450, endPoint y: 174, distance: 28.9
click at [450, 115] on tbody "Extra إكسترا Active 0 1.0 1.0 Active 0 Little ice ثلج قليل Active 0 No ice بدون…" at bounding box center [369, 60] width 244 height 110
click at [447, 115] on td "Active" at bounding box center [419, 105] width 61 height 18
click at [495, 122] on div "Name(En) Name(Ar) Status Price Extra إكسترا Active 0 1.0 1.0 Active 0 Little ic…" at bounding box center [369, 53] width 259 height 137
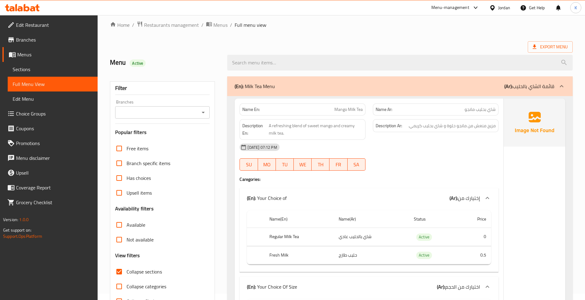
scroll to position [0, 0]
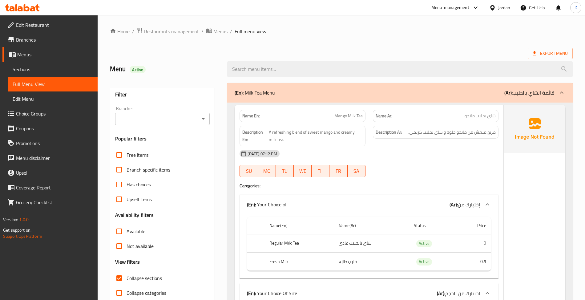
click at [151, 280] on span "Collapse sections" at bounding box center [144, 277] width 35 height 7
click at [127, 280] on input "Collapse sections" at bounding box center [119, 278] width 15 height 15
click at [151, 280] on span "Collapse sections" at bounding box center [144, 277] width 35 height 7
click at [127, 280] on input "Collapse sections" at bounding box center [119, 278] width 15 height 15
checkbox input "true"
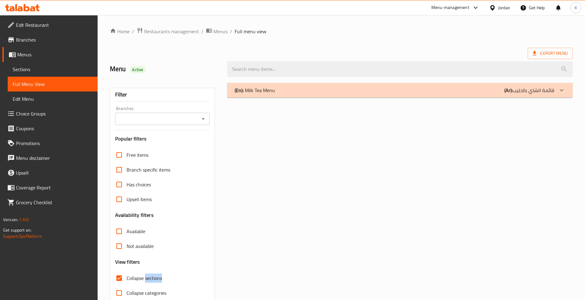
click at [312, 107] on div "(En): Milk Tea Menu (Ar): قائمة الشاي بالحليب Name En: Mango Milk Tea Name Ar: …" at bounding box center [400, 199] width 353 height 240
click at [83, 71] on span "Sections" at bounding box center [53, 69] width 80 height 7
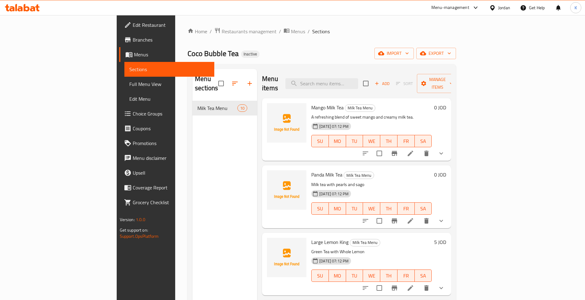
click at [405, 73] on div "Menu items Add Sort Manage items" at bounding box center [356, 83] width 189 height 29
click at [129, 82] on span "Full Menu View" at bounding box center [169, 83] width 80 height 7
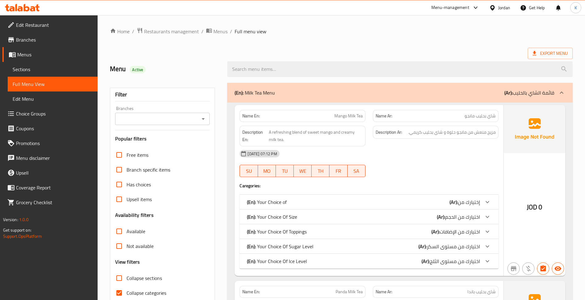
scroll to position [192, 0]
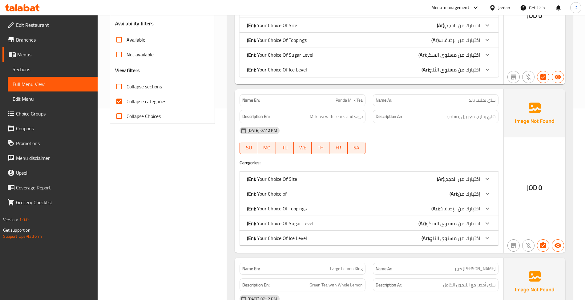
click at [119, 97] on input "Collapse categories" at bounding box center [119, 101] width 15 height 15
checkbox input "false"
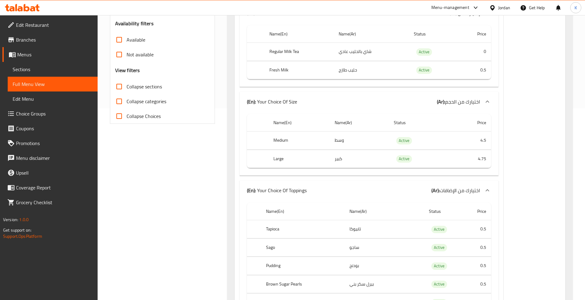
scroll to position [0, 0]
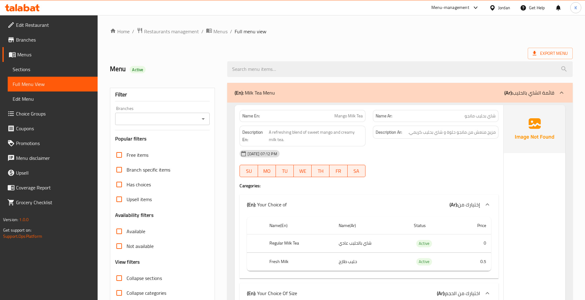
click at [347, 33] on ol "Home / Restaurants management / Menus / Full menu view" at bounding box center [341, 31] width 463 height 8
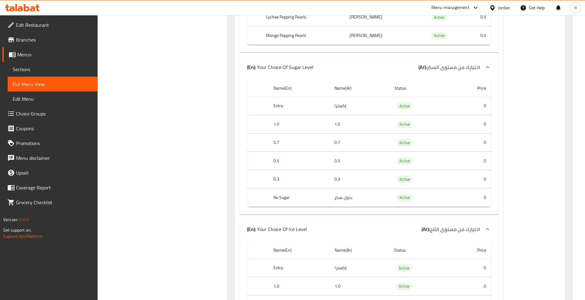
scroll to position [2947, 0]
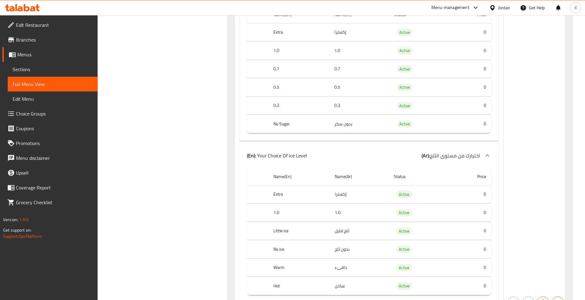
click at [74, 112] on span "Choice Groups" at bounding box center [54, 113] width 77 height 7
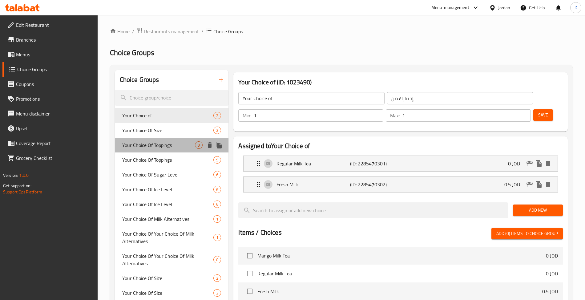
click at [160, 141] on span "Your Choice Of Toppings" at bounding box center [158, 144] width 73 height 7
type input "Your Choice Of Toppings"
type input "اختيارك من الإضافات"
type input "0"
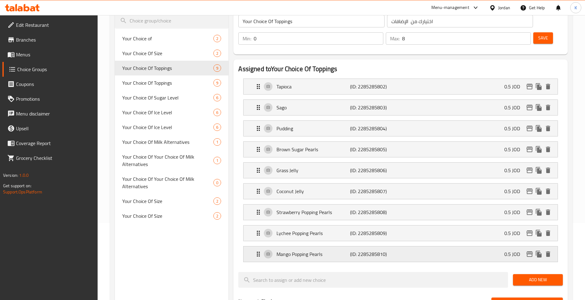
scroll to position [95, 0]
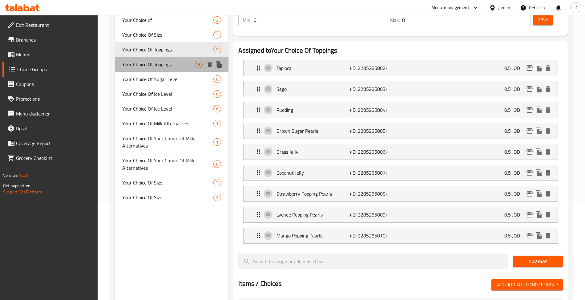
click at [150, 62] on span "Your Choice Of Toppings" at bounding box center [158, 64] width 73 height 7
type input "0"
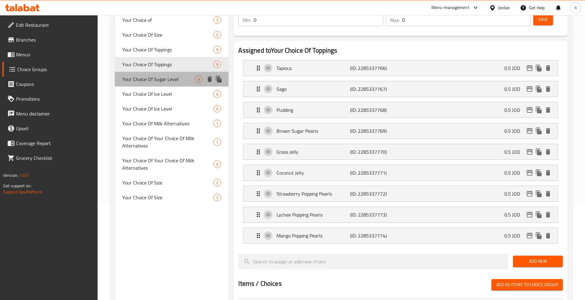
click at [151, 79] on span "Your Choice Of Sugar Level" at bounding box center [158, 78] width 73 height 7
type input "Your Choice Of Sugar Level"
type input "اختيارك من مستوى السكر"
type input "1"
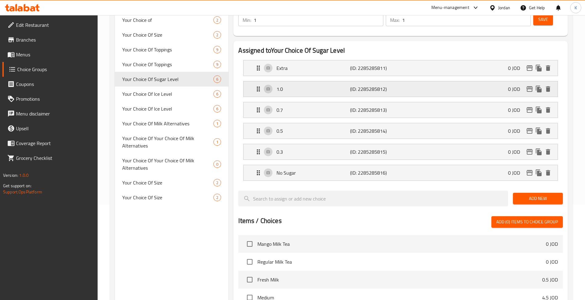
click at [371, 85] on p "(ID: 2285285812)" at bounding box center [374, 88] width 49 height 7
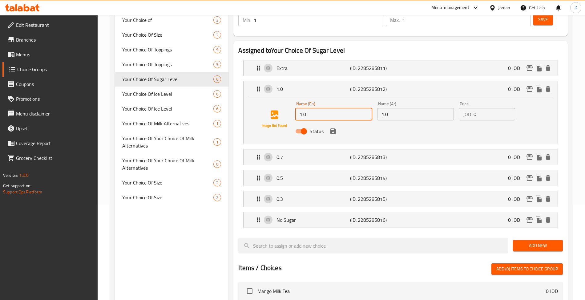
click at [338, 108] on input "1.0" at bounding box center [333, 114] width 77 height 12
type input "100%"
click at [392, 108] on input "1.0" at bounding box center [415, 114] width 77 height 12
paste input "00%"
click at [341, 149] on div "0.7 (ID: 2285285813) 0 JOD" at bounding box center [402, 156] width 295 height 15
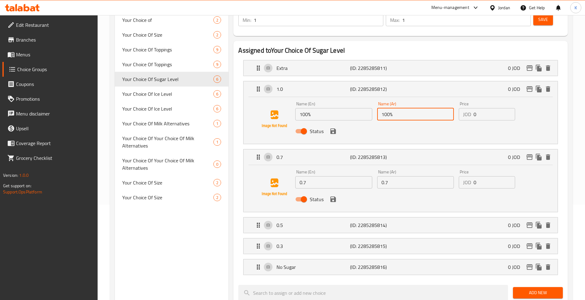
type input "100%"
click at [350, 176] on input "0.7" at bounding box center [333, 182] width 77 height 12
type input "70%"
click at [409, 176] on input "0.7" at bounding box center [415, 182] width 77 height 12
paste input "70%"
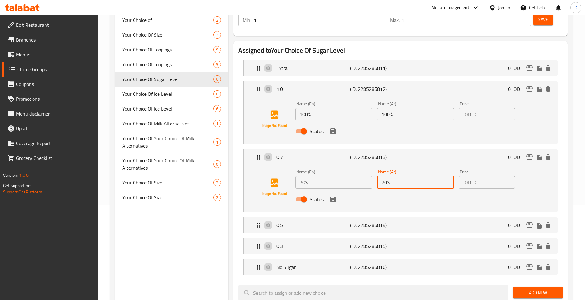
click at [333, 196] on icon "save" at bounding box center [332, 199] width 7 height 7
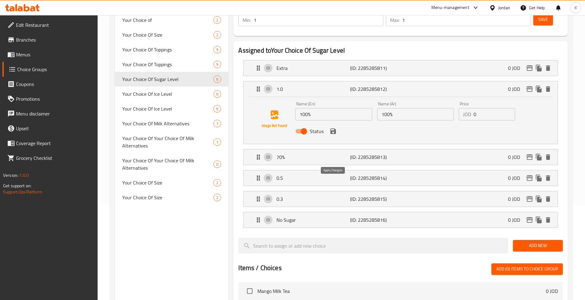
type input "70%"
click at [336, 127] on icon "save" at bounding box center [332, 130] width 7 height 7
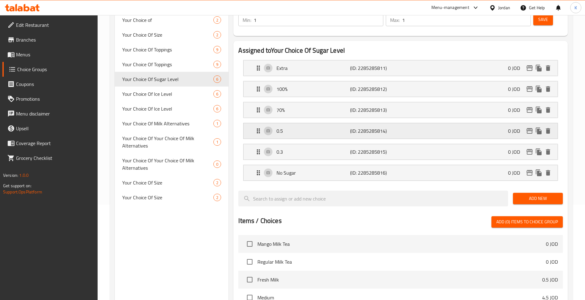
click at [337, 127] on p "0.5" at bounding box center [313, 130] width 74 height 7
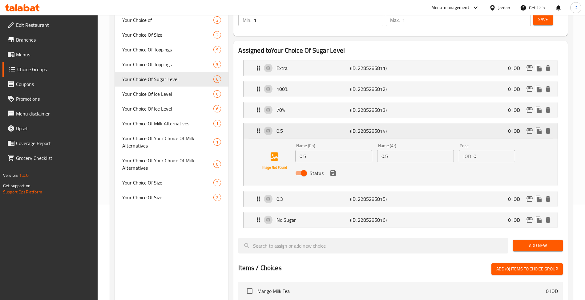
click at [294, 123] on div "0.5 (ID: 2285285814) 0 JOD" at bounding box center [402, 130] width 295 height 15
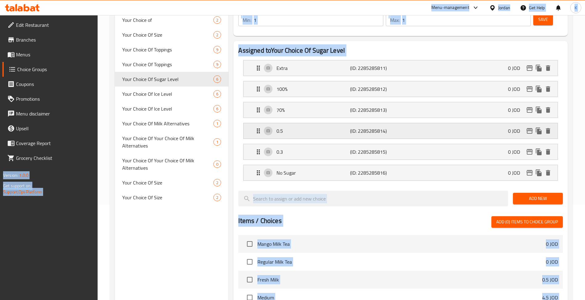
click at [296, 123] on div "0.5 (ID: 2285285814) 0 JOD" at bounding box center [402, 130] width 295 height 15
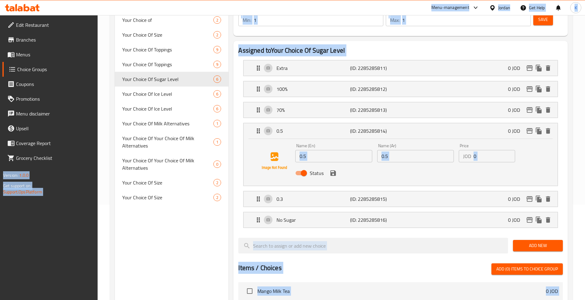
click at [341, 165] on div "Status" at bounding box center [415, 173] width 245 height 17
click at [341, 150] on input "0.5" at bounding box center [333, 156] width 77 height 12
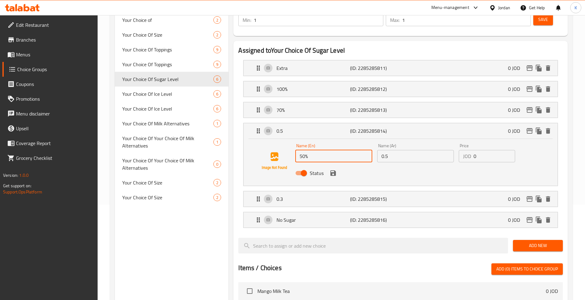
type input "50%"
click at [414, 150] on input "0.5" at bounding box center [415, 156] width 77 height 12
paste input "50%"
click at [329, 169] on icon "save" at bounding box center [332, 172] width 7 height 7
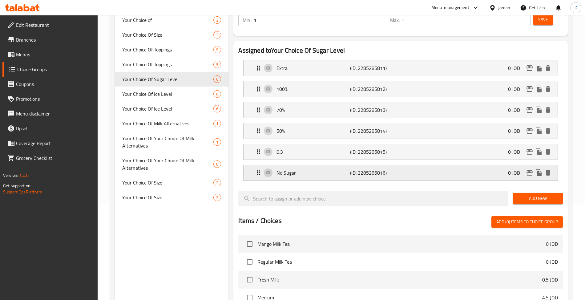
type input "50%"
click at [334, 162] on li "No Sugar (ID: 2285285816) 0 JOD Name (En) No Sugar Name (En) Name (Ar) بدون سكر…" at bounding box center [400, 172] width 324 height 21
click at [338, 144] on div "0.3 (ID: 2285285815) 0 JOD" at bounding box center [402, 151] width 295 height 15
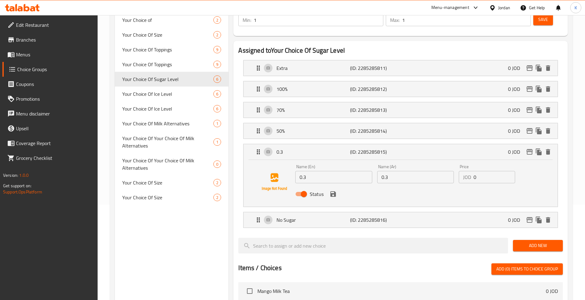
click at [331, 169] on div "Name (En) 0.3 Name (En)" at bounding box center [334, 174] width 82 height 24
click at [336, 171] on input "0.3" at bounding box center [333, 177] width 77 height 12
type input "30%"
click at [416, 171] on input "0.3" at bounding box center [415, 177] width 77 height 12
paste input "30%"
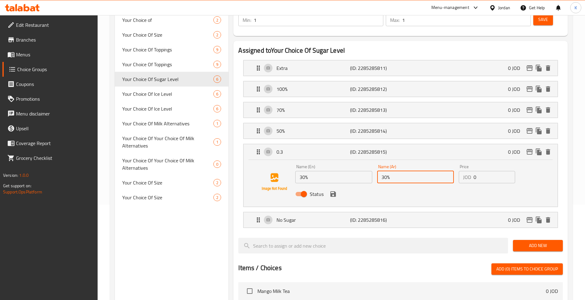
click at [333, 190] on icon "save" at bounding box center [332, 193] width 7 height 7
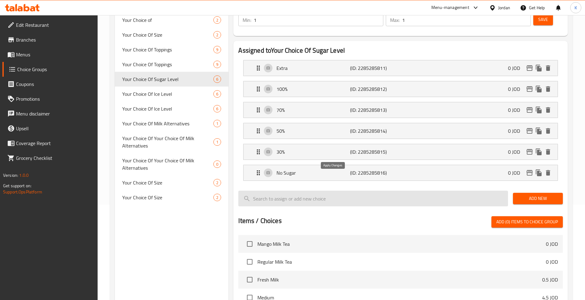
type input "30%"
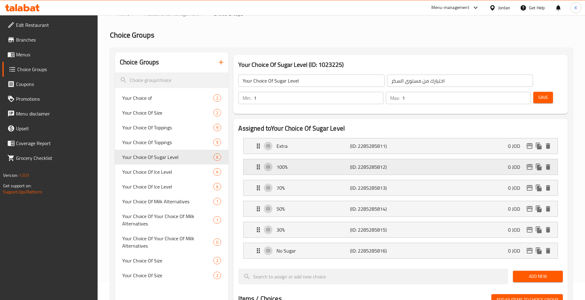
scroll to position [0, 0]
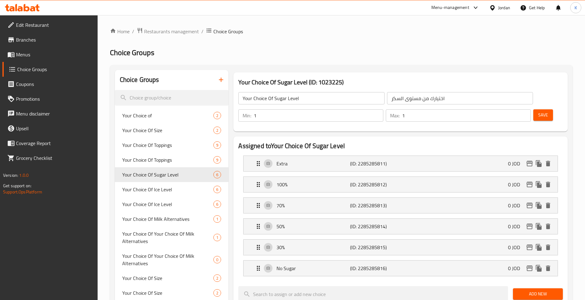
click at [538, 111] on span "Save" at bounding box center [543, 115] width 10 height 8
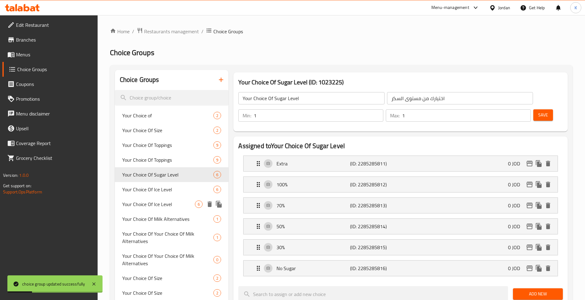
click at [174, 197] on div "Your Choice Of Ice Level 6" at bounding box center [172, 204] width 114 height 15
type input "Your Choice Of Ice Level"
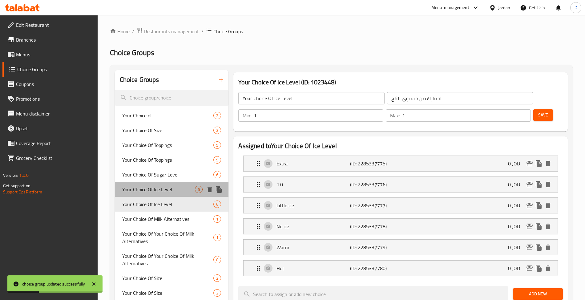
click at [169, 187] on span "Your Choice Of Ice Level" at bounding box center [158, 189] width 73 height 7
type input "اختيارك من مستوى ايس"
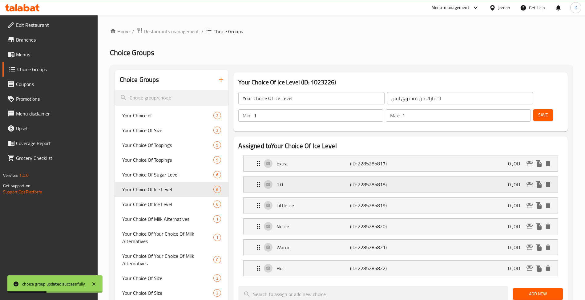
click at [316, 181] on p "1.0" at bounding box center [313, 184] width 74 height 7
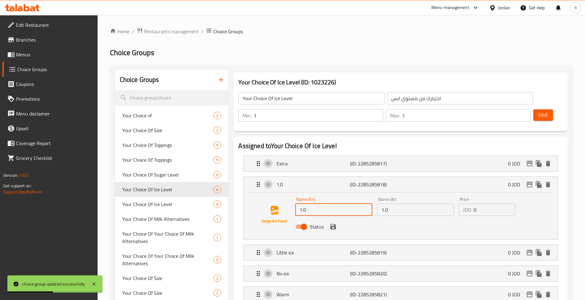
click at [329, 204] on input "1.0" at bounding box center [333, 210] width 77 height 12
type input "100%"
click at [390, 204] on input "1.0" at bounding box center [415, 210] width 77 height 12
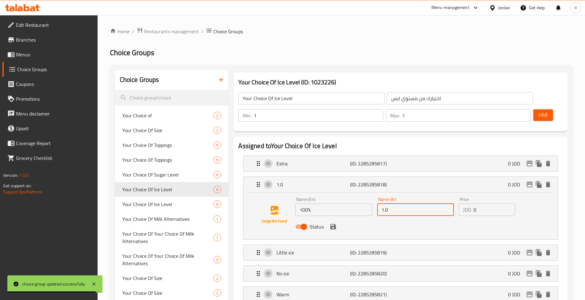
paste input "00%"
click at [333, 224] on icon "save" at bounding box center [333, 227] width 6 height 6
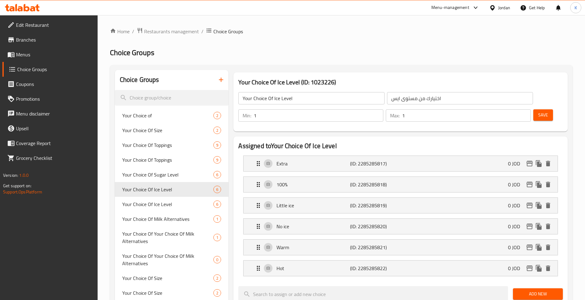
type input "100%"
click at [385, 244] on p "(ID: 2285285821)" at bounding box center [374, 247] width 49 height 7
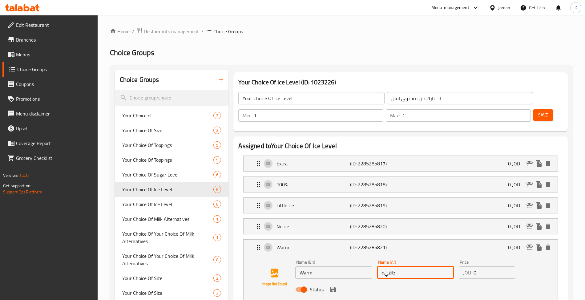
click at [386, 266] on input "دافيء" at bounding box center [415, 272] width 77 height 12
click at [334, 286] on icon "save" at bounding box center [332, 289] width 7 height 7
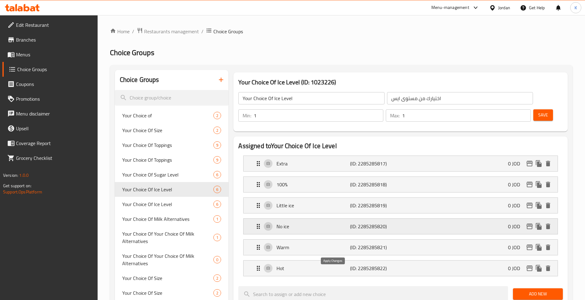
type input "دافىء"
click at [541, 109] on button "Save" at bounding box center [543, 114] width 20 height 11
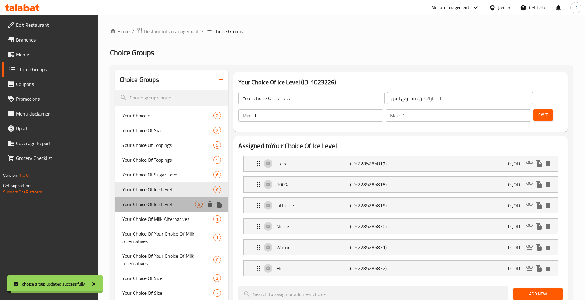
click at [164, 205] on span "Your Choice Of Ice Level" at bounding box center [158, 203] width 73 height 7
type input "اختيارك من مستوى الثلج"
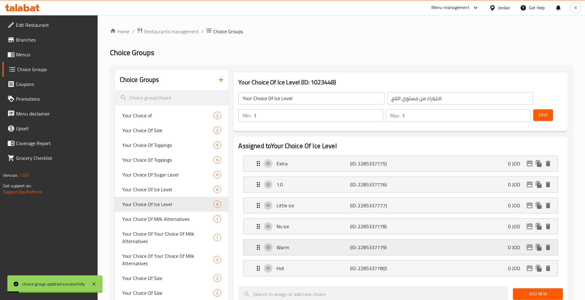
click at [292, 240] on div "Warm (ID: 2285337779) 0 JOD" at bounding box center [402, 247] width 295 height 15
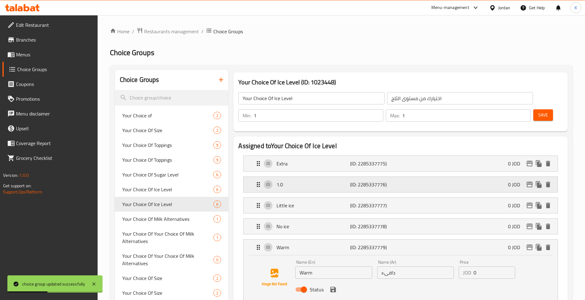
click at [285, 177] on div "1.0 (ID: 2285337776) 0 JOD" at bounding box center [402, 184] width 295 height 15
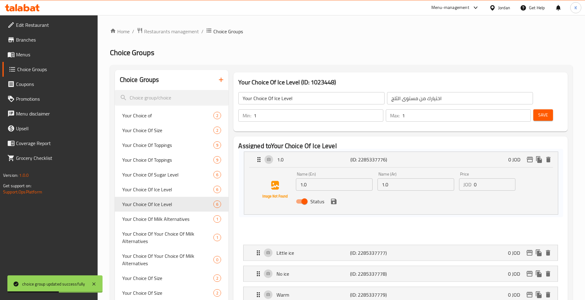
drag, startPoint x: 324, startPoint y: 203, endPoint x: 324, endPoint y: 193, distance: 9.9
click at [324, 193] on nav "Extra (ID: 2285337775) 0 JOD Name (En) Extra Name (En) Name (Ar) إكسترا Name (A…" at bounding box center [400, 263] width 324 height 225
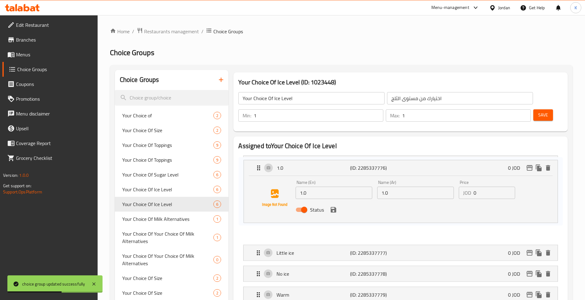
click at [327, 190] on nav "Extra (ID: 2285337775) 0 JOD Name (En) Extra Name (En) Name (Ar) إكسترا Name (A…" at bounding box center [400, 263] width 324 height 225
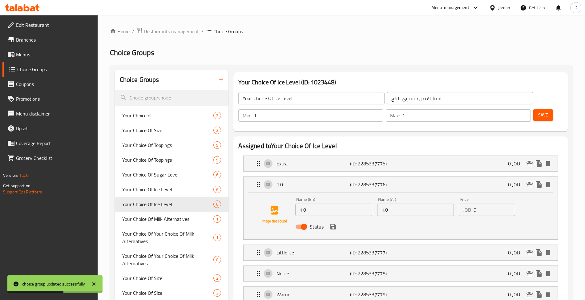
click at [326, 204] on input "1.0" at bounding box center [333, 210] width 77 height 12
type input "100%"
click at [438, 204] on input "1.0" at bounding box center [415, 210] width 77 height 12
paste input "00%"
drag, startPoint x: 334, startPoint y: 210, endPoint x: 337, endPoint y: 212, distance: 3.7
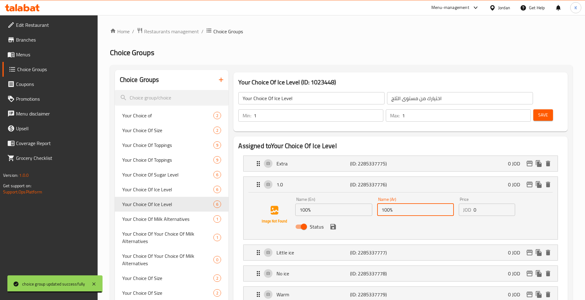
click at [334, 224] on icon "save" at bounding box center [333, 227] width 6 height 6
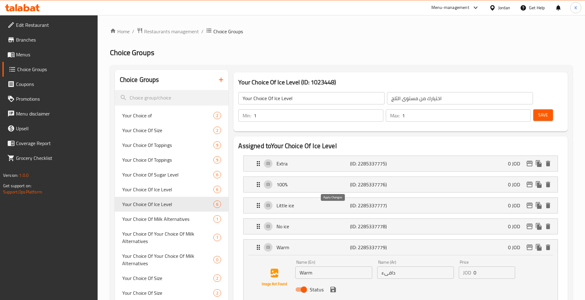
type input "100%"
click at [538, 111] on span "Save" at bounding box center [543, 115] width 10 height 8
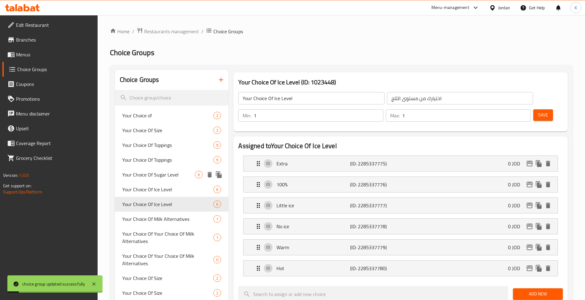
click at [188, 175] on span "Your Choice Of Sugar Level" at bounding box center [158, 174] width 73 height 7
type input "Your Choice Of Sugar Level"
type input "اختيارك من مستوى السكر"
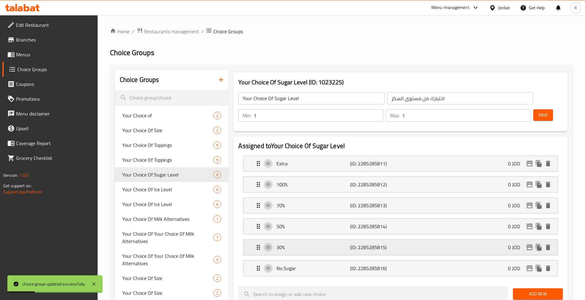
click at [287, 244] on p "30%" at bounding box center [313, 247] width 74 height 7
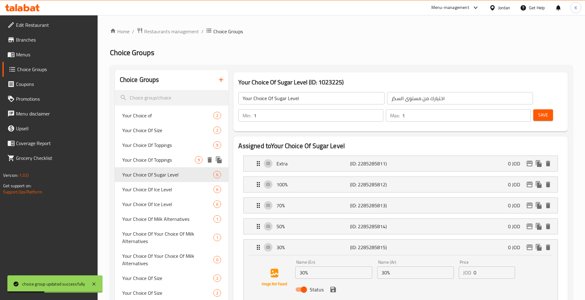
click at [167, 160] on span "Your Choice Of Toppings" at bounding box center [158, 159] width 73 height 7
type input "Your Choice Of Toppings"
type input "اختيارك من الإضافات"
type input "0"
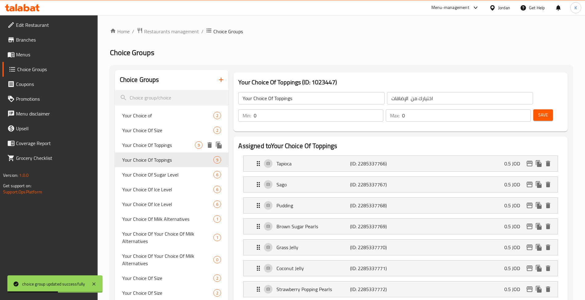
click at [167, 143] on span "Your Choice Of Toppings" at bounding box center [158, 144] width 73 height 7
type input "8"
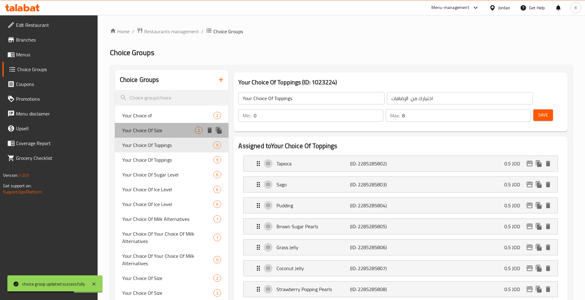
click at [165, 133] on span "Your Choice Of Size" at bounding box center [158, 130] width 73 height 7
type input "Your Choice Of Size"
type input "اختيارك من الحجم"
type input "1"
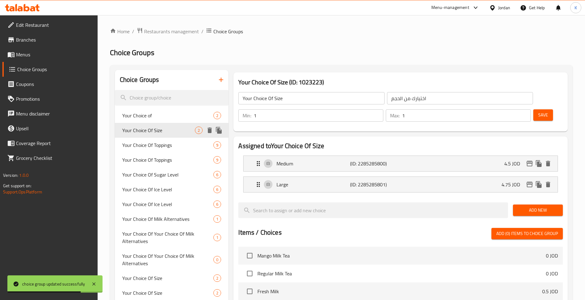
click at [155, 113] on span "Your Choice of" at bounding box center [167, 115] width 91 height 7
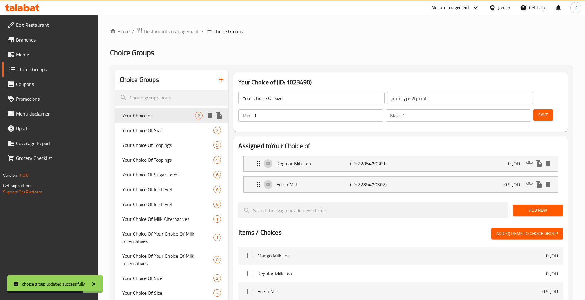
type input "Your Choice of"
type input "إختيارك من"
click at [154, 228] on div "Your Choice Of Your Choice Of Milk Alternatives 1" at bounding box center [172, 237] width 114 height 22
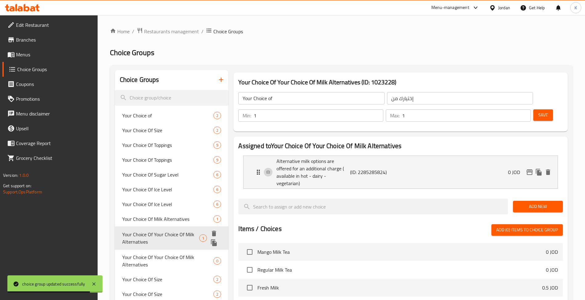
type input "Your Choice Of Your Choice Of Milk Alternatives"
type input "اختيارك من بدائل الحليب"
type input "0"
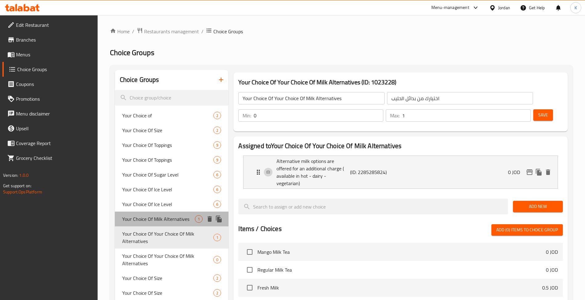
click at [166, 216] on span "Your Choice Of Milk Alternatives" at bounding box center [158, 218] width 73 height 7
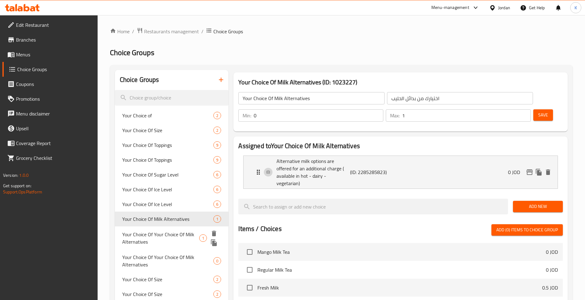
click at [168, 244] on div "Your Choice Of Your Choice Of Milk Alternatives 1" at bounding box center [172, 237] width 114 height 23
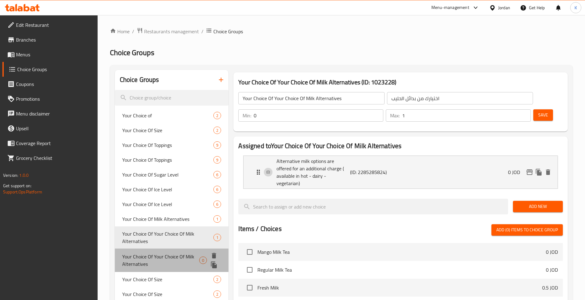
click at [179, 250] on div "Your Choice Of Your Choice Of Milk Alternatives 0" at bounding box center [172, 259] width 114 height 23
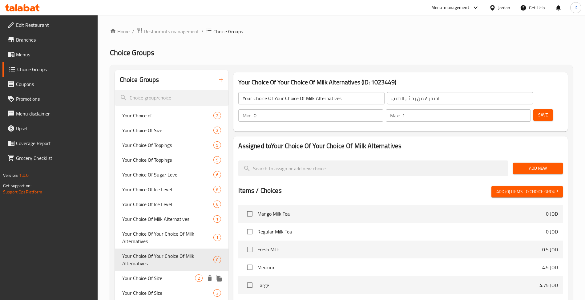
click at [167, 278] on span "Your Choice Of Size" at bounding box center [158, 277] width 73 height 7
type input "Your Choice Of Size"
type input "اختيارك من الحجم"
type input "1"
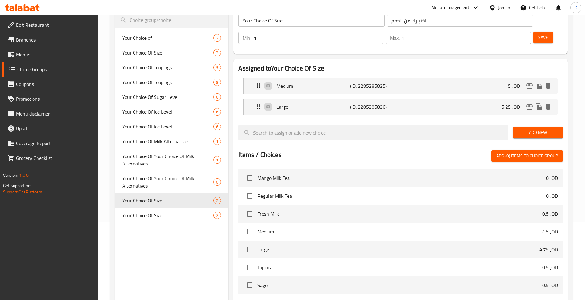
scroll to position [95, 0]
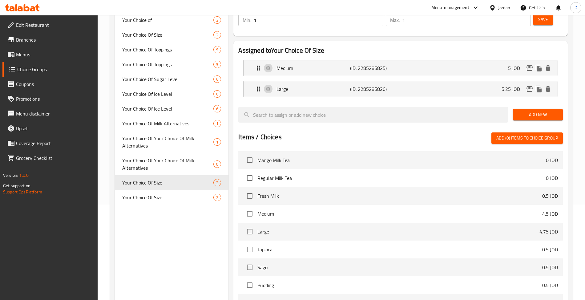
click at [155, 186] on span "Your Choice Of Size" at bounding box center [167, 182] width 91 height 7
click at [159, 192] on div "Your Choice Of Size 2" at bounding box center [172, 197] width 114 height 15
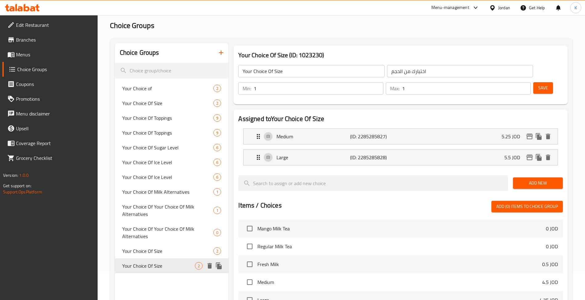
scroll to position [0, 0]
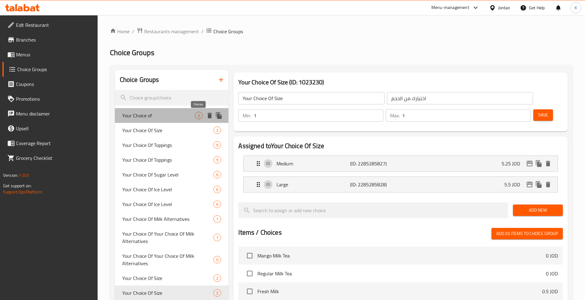
click at [198, 119] on div "2" at bounding box center [199, 115] width 8 height 7
type input "Your Choice of"
type input "إختيارك من"
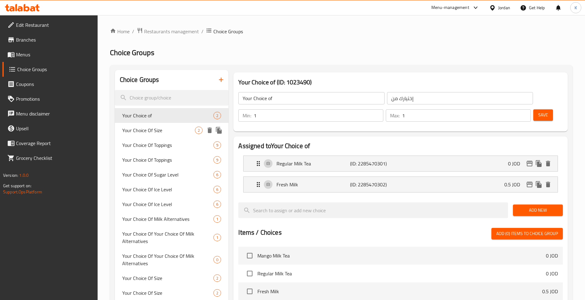
click at [178, 133] on span "Your Choice Of Size" at bounding box center [158, 130] width 73 height 7
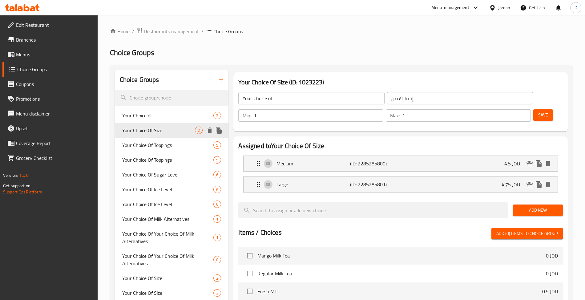
type input "Your Choice Of Size"
type input "اختيارك من الحجم"
click at [164, 151] on div "Your Choice Of Toppings 9" at bounding box center [172, 145] width 114 height 15
type input "Your Choice Of Toppings"
type input "اختيارك من الإضافات"
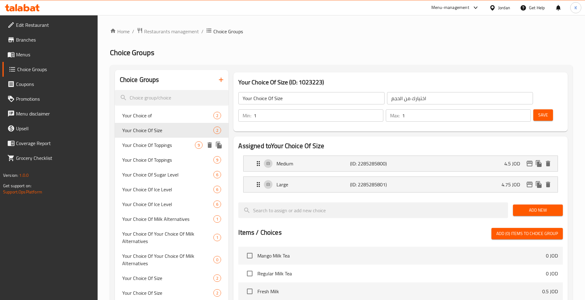
type input "0"
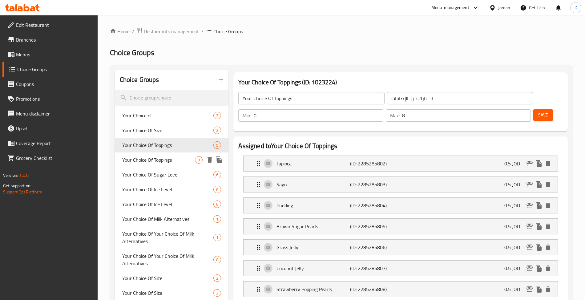
click at [177, 160] on span "Your Choice Of Toppings" at bounding box center [158, 159] width 73 height 7
type input "0"
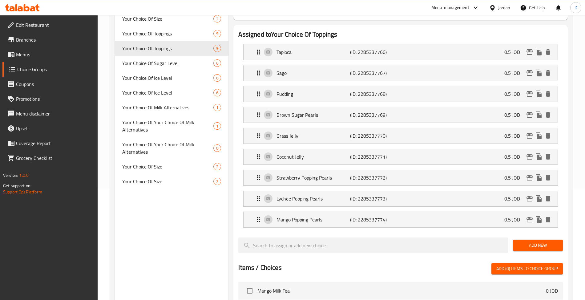
scroll to position [95, 0]
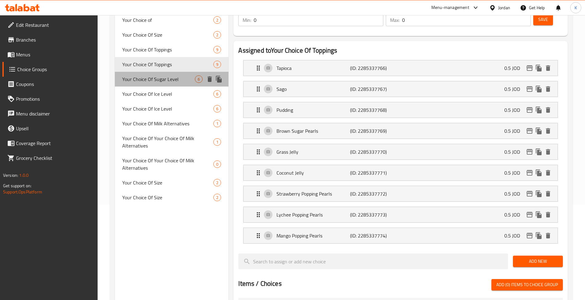
click at [153, 73] on div "Your Choice Of Sugar Level 6" at bounding box center [172, 79] width 114 height 15
type input "Your Choice Of Sugar Level"
type input "اختيارك من مستوى السكر"
type input "1"
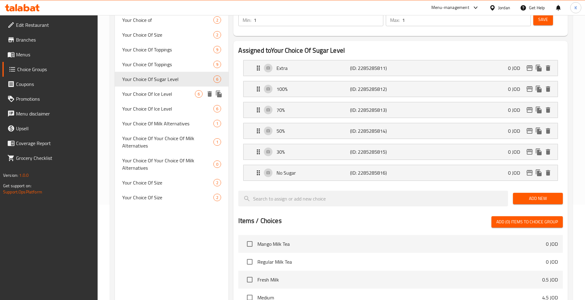
click at [155, 92] on span "Your Choice Of Ice Level" at bounding box center [158, 93] width 73 height 7
type input "Your Choice Of Ice Level"
type input "اختيارك من مستوى ايس"
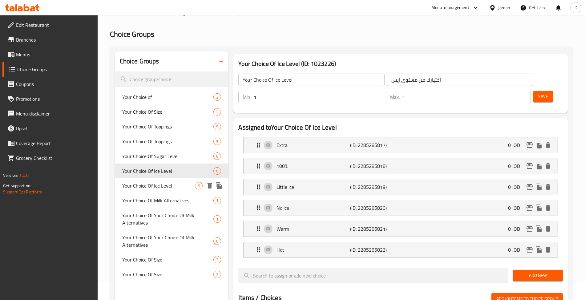
scroll to position [0, 0]
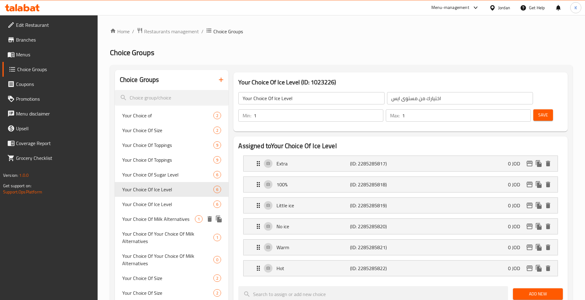
click at [159, 222] on span "Your Choice Of Milk Alternatives" at bounding box center [158, 218] width 73 height 7
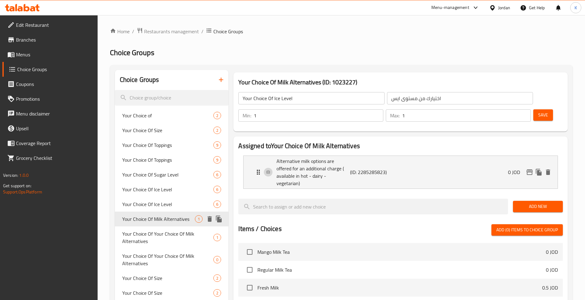
type input "Your Choice Of Milk Alternatives"
type input "اختيارك من بدائل الحليب"
type input "0"
click at [165, 235] on span "Your Choice Of Your Choice Of Milk Alternatives" at bounding box center [160, 238] width 77 height 15
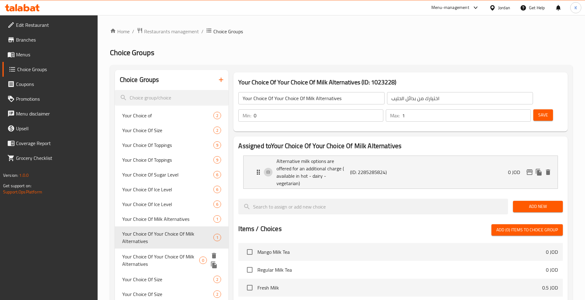
click at [159, 260] on span "Your Choice Of Your Choice Of Milk Alternatives" at bounding box center [160, 260] width 77 height 15
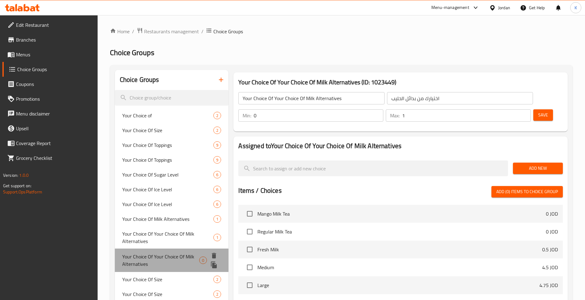
click at [169, 265] on span "Your Choice Of Your Choice Of Milk Alternatives" at bounding box center [160, 260] width 77 height 15
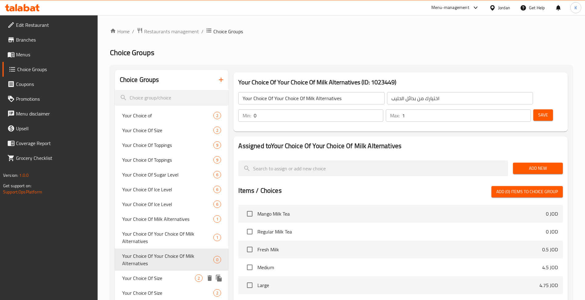
click at [168, 274] on div "Your Choice Of Size 2" at bounding box center [172, 278] width 114 height 15
type input "Your Choice Of Size"
type input "اختيارك من الحجم"
type input "1"
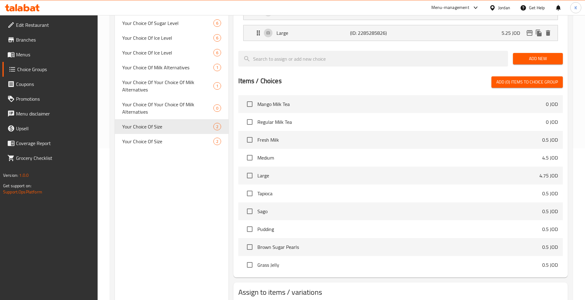
scroll to position [175, 0]
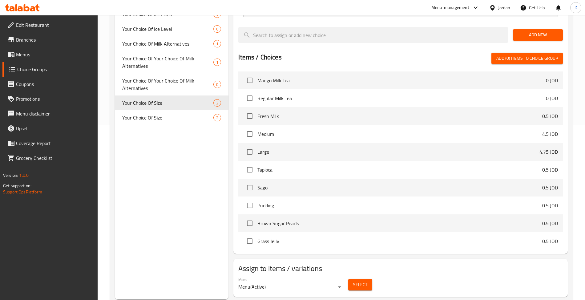
click at [161, 109] on div "Your Choice Of Size 2" at bounding box center [172, 102] width 114 height 15
click at [167, 110] on div "Your Choice Of Size 2" at bounding box center [172, 117] width 114 height 15
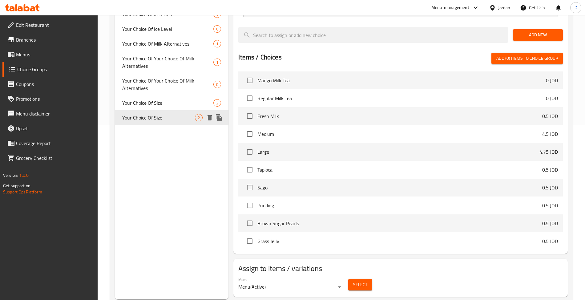
click at [186, 125] on nav "Your Choice of 2 Your Choice Of Size 2 Your Choice Of Toppings 9 Your Choice Of…" at bounding box center [172, 28] width 114 height 197
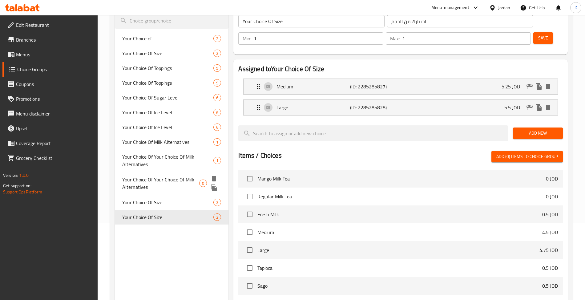
scroll to position [95, 0]
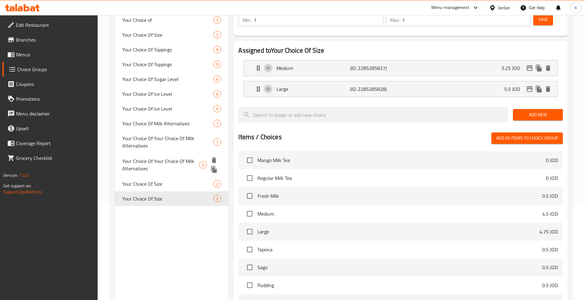
click at [163, 167] on span "Your Choice Of Your Choice Of Milk Alternatives" at bounding box center [160, 164] width 77 height 15
type input "Your Choice Of Your Choice Of Milk Alternatives"
type input "اختيارك من بدائل الحليب"
type input "0"
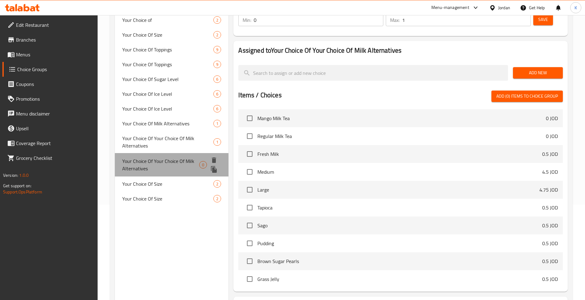
click at [156, 175] on div "Your Choice Of Your Choice Of Milk Alternatives 0" at bounding box center [172, 164] width 114 height 23
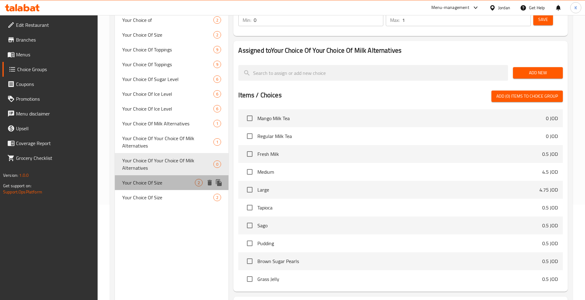
click at [159, 181] on span "Your Choice Of Size" at bounding box center [158, 182] width 73 height 7
type input "Your Choice Of Size"
type input "اختيارك من الحجم"
type input "1"
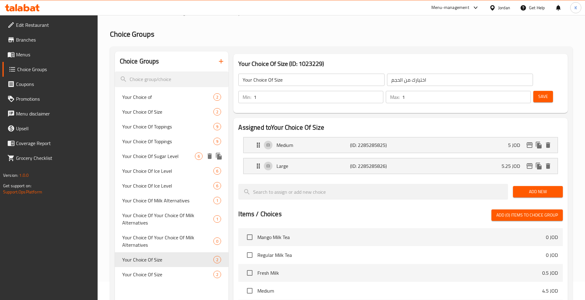
scroll to position [0, 0]
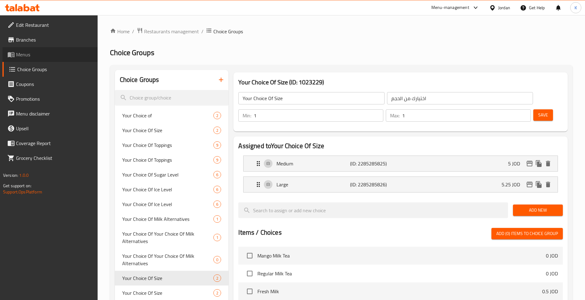
click at [60, 57] on span "Menus" at bounding box center [54, 54] width 77 height 7
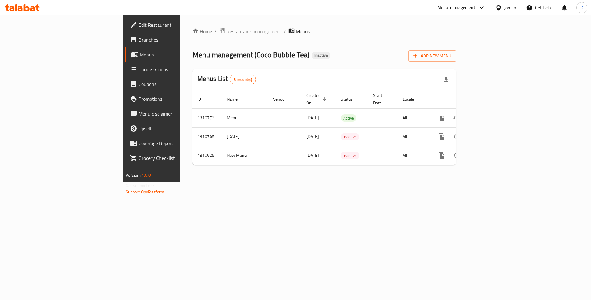
click at [364, 62] on div "Home / Restaurants management / Menus Menu management ( Coco Bubble Tea ) Inact…" at bounding box center [324, 98] width 264 height 143
click at [424, 182] on div "Home / Restaurants management / Menus Menu management ( Coco Bubble Tea ) Inact…" at bounding box center [324, 98] width 288 height 167
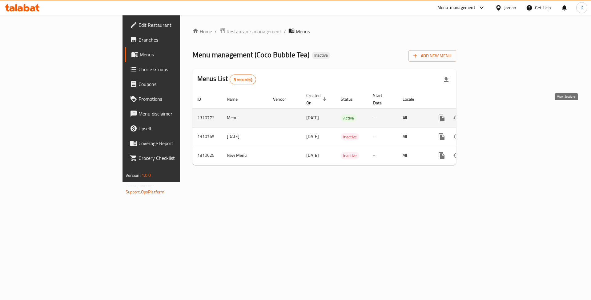
click at [490, 114] on icon "enhanced table" at bounding box center [485, 117] width 7 height 7
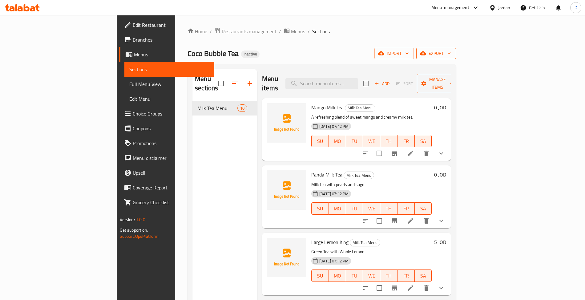
click at [451, 56] on span "export" at bounding box center [436, 54] width 30 height 8
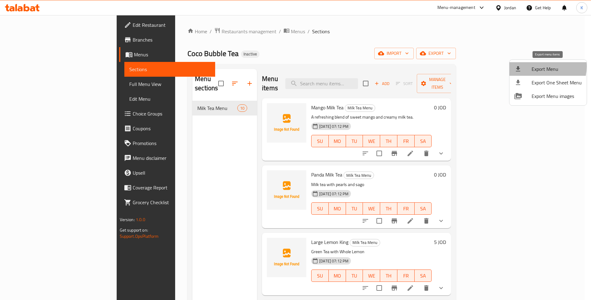
click at [538, 67] on span "Export Menu" at bounding box center [557, 68] width 50 height 7
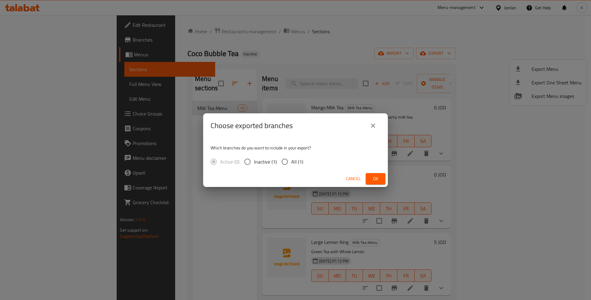
click at [299, 147] on p "Which branches do you want to include in your export?" at bounding box center [296, 148] width 170 height 6
click at [296, 164] on span "All (1)" at bounding box center [297, 161] width 12 height 7
click at [291, 164] on input "All (1)" at bounding box center [284, 161] width 13 height 13
radio input "true"
click at [380, 175] on span "Ok" at bounding box center [376, 179] width 10 height 8
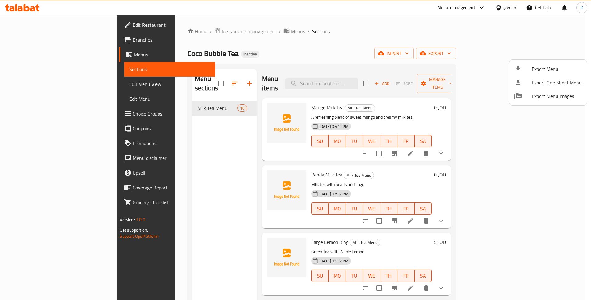
click at [53, 86] on div at bounding box center [295, 150] width 591 height 300
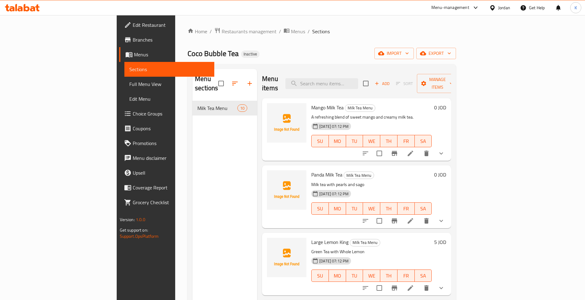
click at [129, 86] on span "Full Menu View" at bounding box center [169, 83] width 80 height 7
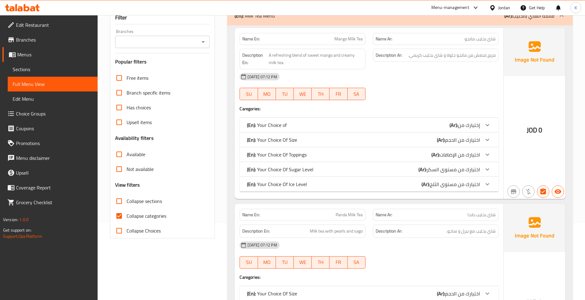
scroll to position [95, 0]
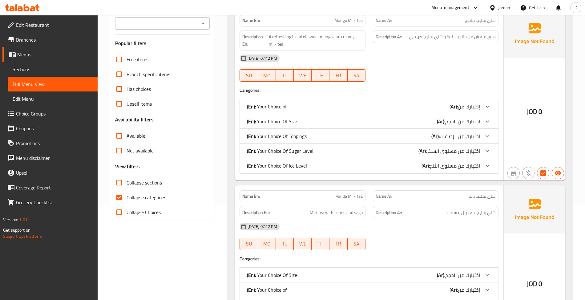
click at [157, 194] on span "Collapse categories" at bounding box center [147, 197] width 40 height 7
click at [127, 194] on input "Collapse categories" at bounding box center [119, 197] width 15 height 15
checkbox input "false"
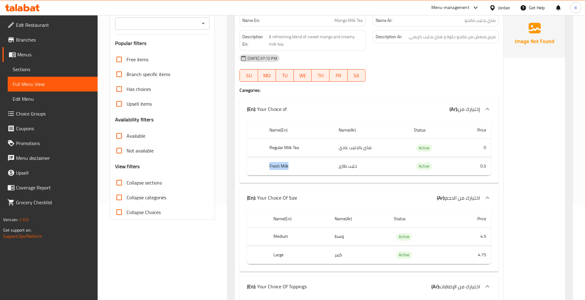
copy th "Fresh Milk"
drag, startPoint x: 292, startPoint y: 165, endPoint x: 267, endPoint y: 167, distance: 25.0
click at [267, 167] on th "Fresh Milk" at bounding box center [298, 166] width 69 height 18
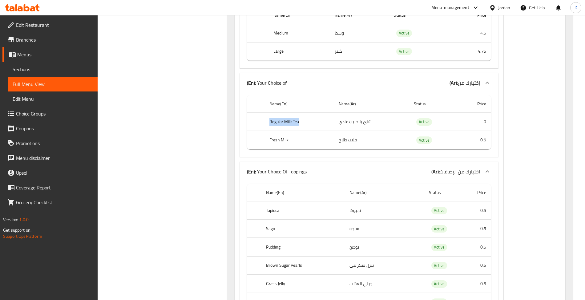
drag, startPoint x: 282, startPoint y: 133, endPoint x: 266, endPoint y: 135, distance: 15.9
click at [266, 131] on th "Regular Milk Tea" at bounding box center [298, 122] width 69 height 18
copy th "Regular Milk Tea"
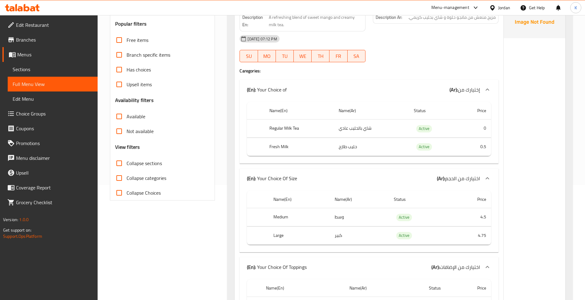
scroll to position [192, 0]
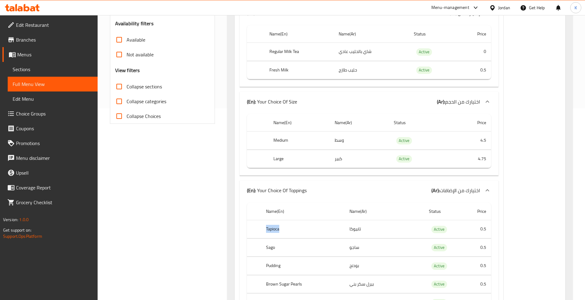
drag, startPoint x: 282, startPoint y: 230, endPoint x: 264, endPoint y: 233, distance: 18.7
click at [264, 233] on th "Tapioca" at bounding box center [302, 229] width 83 height 18
copy th "Tapioca"
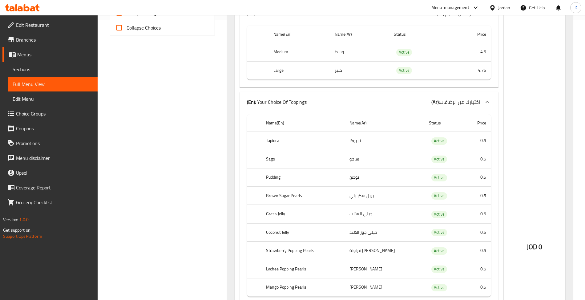
scroll to position [287, 0]
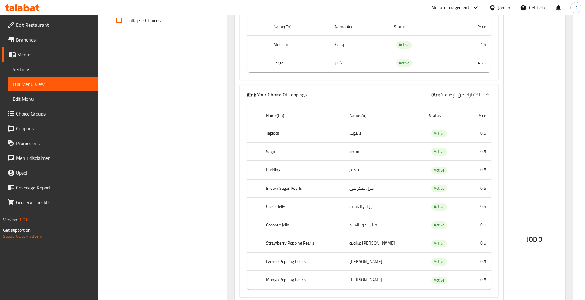
click at [271, 152] on th "Sago" at bounding box center [302, 152] width 83 height 18
copy th "Sago"
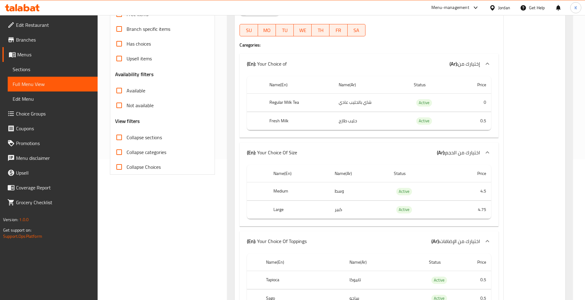
scroll to position [192, 0]
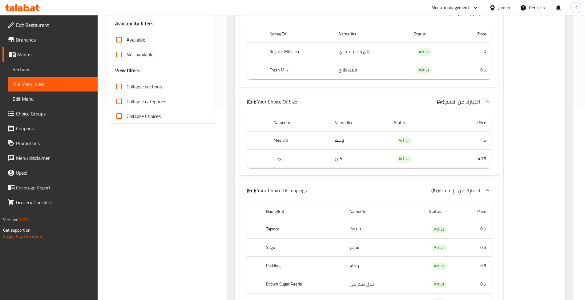
click at [276, 265] on th "Pudding" at bounding box center [302, 266] width 83 height 18
copy th "Pudding"
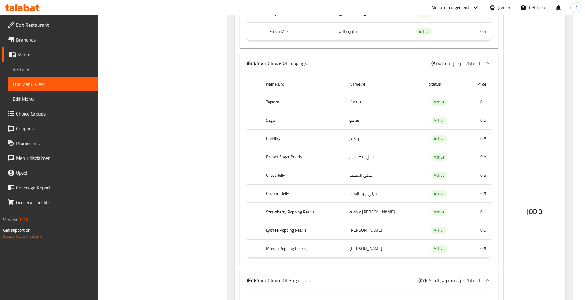
click at [276, 166] on th "Brown Sugar Pearls" at bounding box center [302, 157] width 83 height 18
copy th "Brown Sugar Pearls"
click at [279, 184] on th "Grass Jelly" at bounding box center [302, 175] width 83 height 18
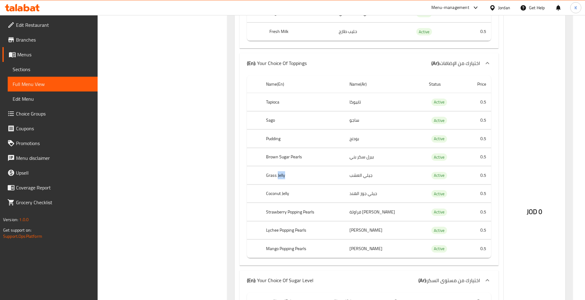
click at [279, 184] on th "Grass Jelly" at bounding box center [302, 175] width 83 height 18
copy th "Grass Jelly"
click at [288, 203] on th "Coconut Jelly" at bounding box center [302, 193] width 83 height 18
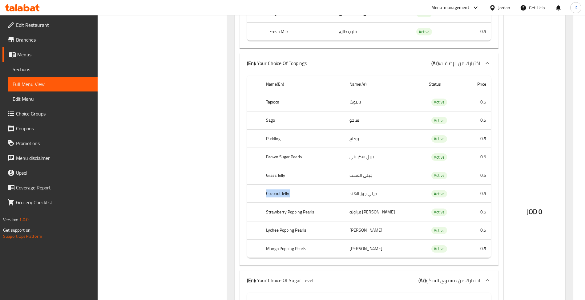
copy th "Coconut Jelly"
click at [288, 203] on th "Coconut Jelly" at bounding box center [302, 193] width 83 height 18
click at [286, 221] on th "Strawberry Popping Pearls" at bounding box center [302, 212] width 83 height 18
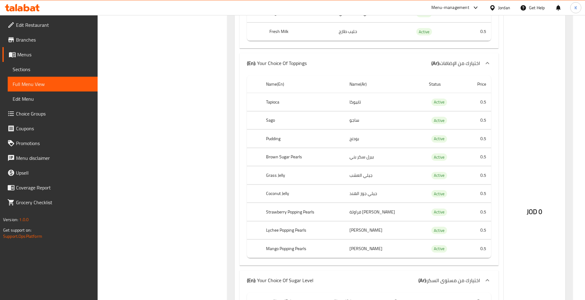
click at [280, 239] on th "Lychee Popping Pearls" at bounding box center [302, 230] width 83 height 18
click at [281, 239] on th "Lychee Popping Pearls" at bounding box center [302, 230] width 83 height 18
click at [288, 254] on th "Mango Popping Pearls" at bounding box center [302, 249] width 83 height 18
click at [289, 254] on th "Mango Popping Pearls" at bounding box center [302, 249] width 83 height 18
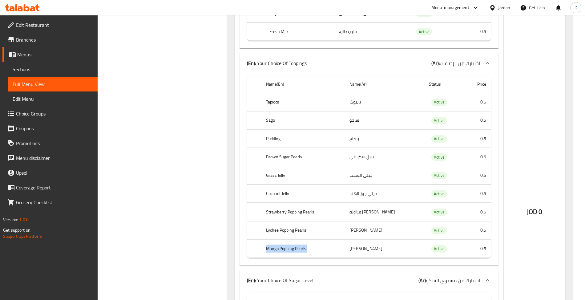
click at [289, 254] on th "Mango Popping Pearls" at bounding box center [302, 249] width 83 height 18
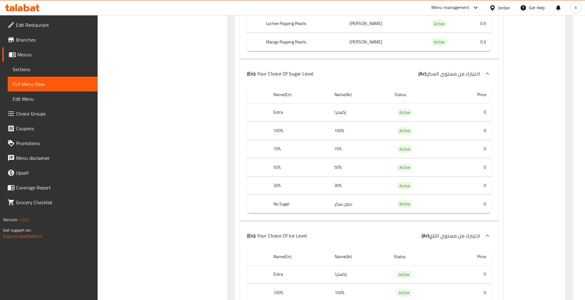
scroll to position [1318, 0]
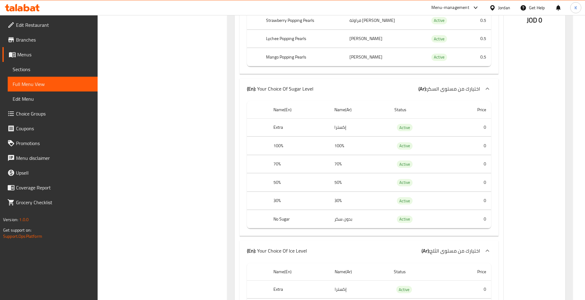
click at [281, 136] on th "Extra" at bounding box center [298, 127] width 61 height 18
click at [283, 136] on th "Extra" at bounding box center [298, 127] width 61 height 18
click at [279, 155] on th "100%" at bounding box center [298, 146] width 61 height 18
click at [280, 155] on th "100%" at bounding box center [298, 146] width 61 height 18
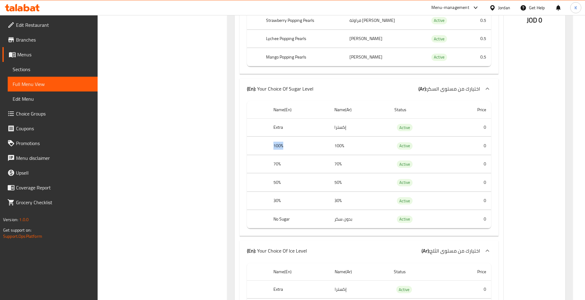
drag, startPoint x: 288, startPoint y: 158, endPoint x: 274, endPoint y: 160, distance: 14.6
click at [274, 155] on th "100%" at bounding box center [298, 146] width 61 height 18
click at [278, 155] on th "100%" at bounding box center [298, 146] width 61 height 18
click at [277, 155] on th "100%" at bounding box center [298, 146] width 61 height 18
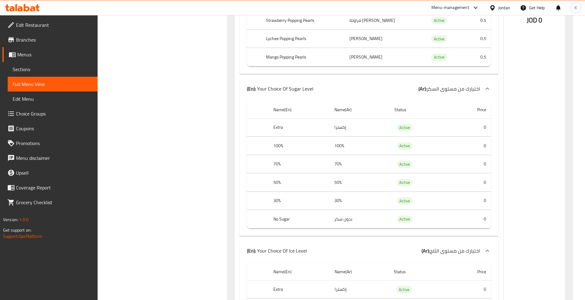
click at [280, 155] on th "100%" at bounding box center [298, 146] width 61 height 18
click at [283, 173] on th "70%" at bounding box center [298, 164] width 61 height 18
click at [280, 173] on th "70%" at bounding box center [298, 164] width 61 height 18
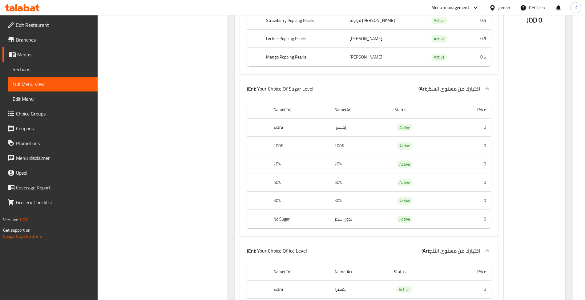
click at [276, 192] on th "50%" at bounding box center [298, 182] width 61 height 18
click at [277, 192] on th "50%" at bounding box center [298, 182] width 61 height 18
click at [275, 192] on th "50%" at bounding box center [298, 182] width 61 height 18
click at [280, 210] on th "30%" at bounding box center [298, 201] width 61 height 18
click at [277, 210] on th "30%" at bounding box center [298, 201] width 61 height 18
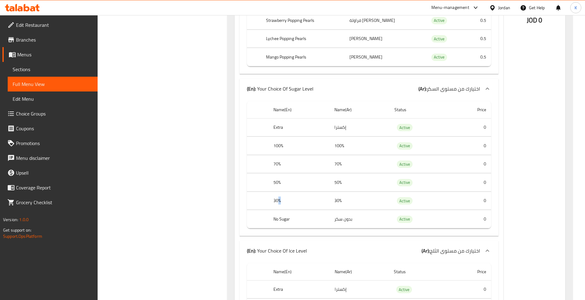
click at [277, 210] on th "30%" at bounding box center [298, 201] width 61 height 18
click at [280, 228] on th "No Sugar" at bounding box center [298, 219] width 61 height 18
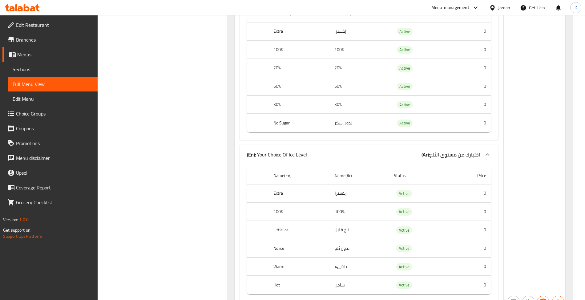
scroll to position [1509, 0]
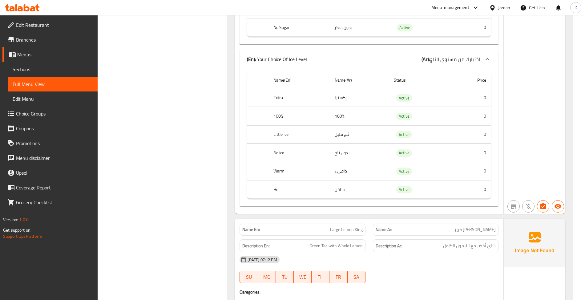
click at [268, 107] on td "choices table" at bounding box center [258, 98] width 22 height 18
click at [280, 107] on th "Extra" at bounding box center [298, 98] width 61 height 18
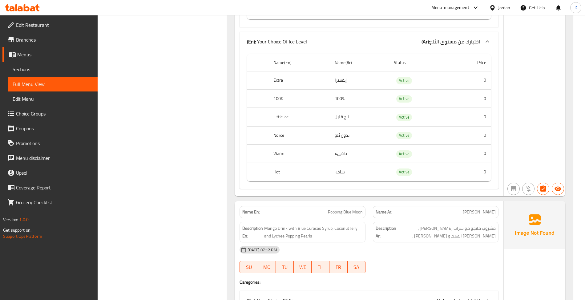
scroll to position [2227, 0]
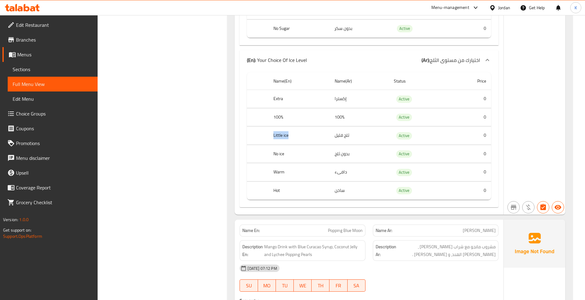
drag, startPoint x: 290, startPoint y: 157, endPoint x: 266, endPoint y: 158, distance: 23.7
click at [266, 145] on tr "Little ice ثلج قليل Active 0" at bounding box center [369, 136] width 244 height 18
drag, startPoint x: 294, startPoint y: 178, endPoint x: 275, endPoint y: 179, distance: 19.1
click at [275, 163] on th "No ice" at bounding box center [298, 154] width 61 height 18
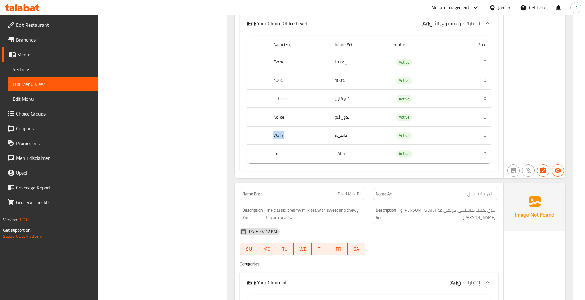
drag, startPoint x: 284, startPoint y: 169, endPoint x: 272, endPoint y: 168, distance: 12.1
click at [272, 144] on th "Warm" at bounding box center [298, 135] width 61 height 18
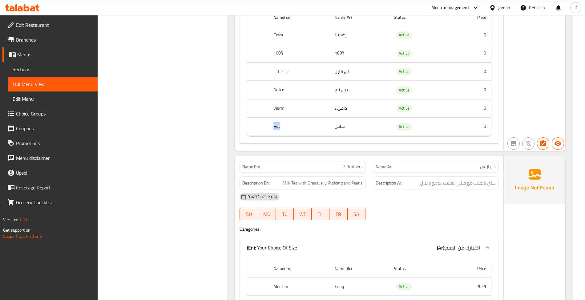
drag, startPoint x: 283, startPoint y: 169, endPoint x: 269, endPoint y: 169, distance: 13.6
click at [269, 136] on th "Hot" at bounding box center [298, 127] width 61 height 18
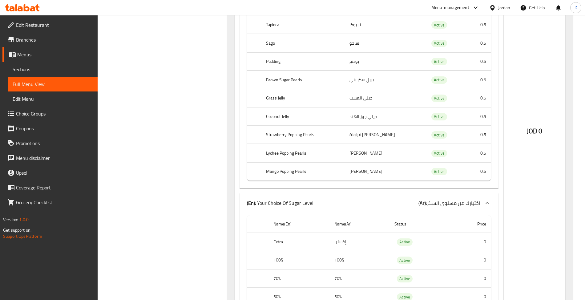
scroll to position [5331, 0]
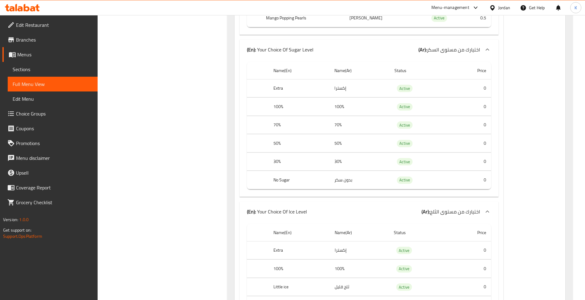
scroll to position [6833, 0]
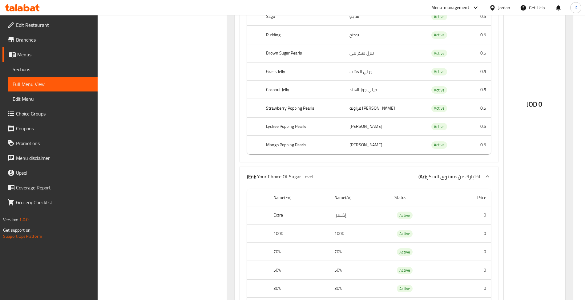
drag, startPoint x: 370, startPoint y: 138, endPoint x: 386, endPoint y: 155, distance: 23.8
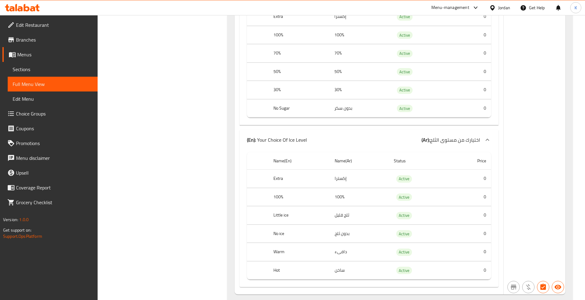
scroll to position [7943, 0]
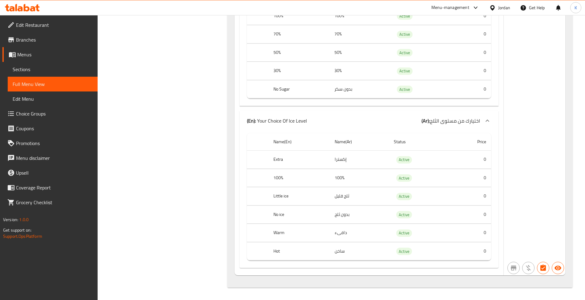
drag, startPoint x: 569, startPoint y: 260, endPoint x: 566, endPoint y: 256, distance: 5.2
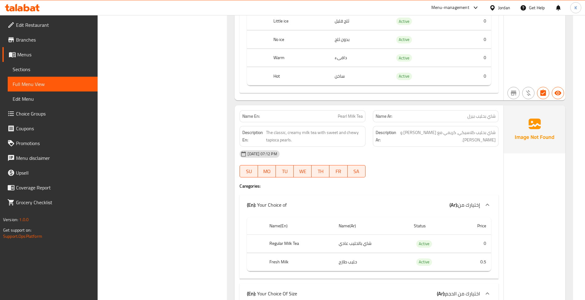
scroll to position [0, 0]
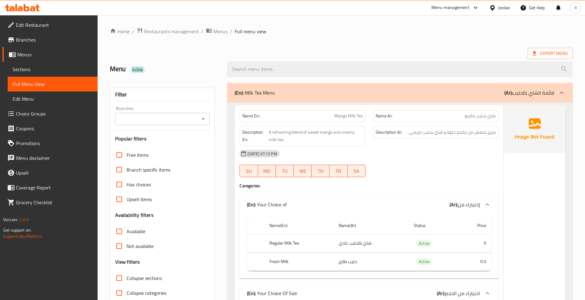
drag, startPoint x: 187, startPoint y: 57, endPoint x: 139, endPoint y: 63, distance: 48.4
click at [134, 60] on div "Menu Active" at bounding box center [165, 68] width 118 height 27
click at [144, 64] on div "Menu Active" at bounding box center [165, 68] width 118 height 27
click at [132, 57] on div "Menu Active" at bounding box center [165, 68] width 118 height 27
click at [135, 67] on h2 "Menu Active" at bounding box center [165, 68] width 110 height 9
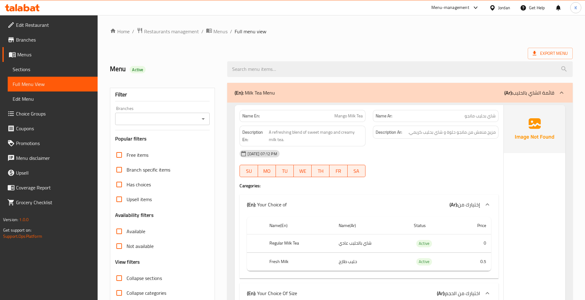
click at [135, 67] on div "Active" at bounding box center [138, 69] width 16 height 7
click at [137, 71] on span "Active" at bounding box center [138, 70] width 16 height 6
click at [260, 57] on div "Menu Active" at bounding box center [341, 68] width 470 height 27
click at [13, 6] on icon at bounding box center [22, 7] width 35 height 7
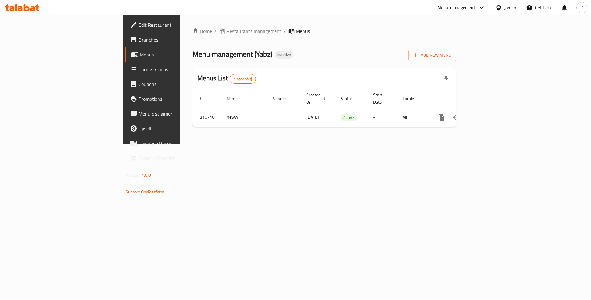
click at [371, 144] on div "Home / Restaurants management / Menus Menu management ( Yabz ) Inactive Add New…" at bounding box center [324, 79] width 288 height 129
click at [139, 39] on span "Branches" at bounding box center [178, 39] width 78 height 7
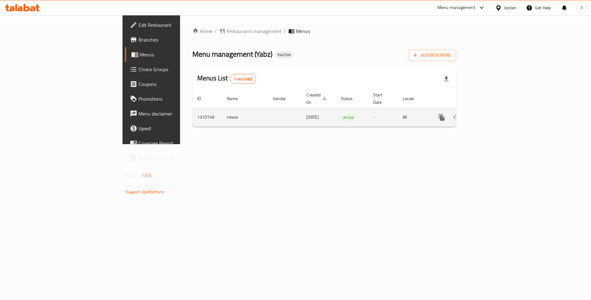
click at [494, 111] on link "enhanced table" at bounding box center [486, 117] width 15 height 15
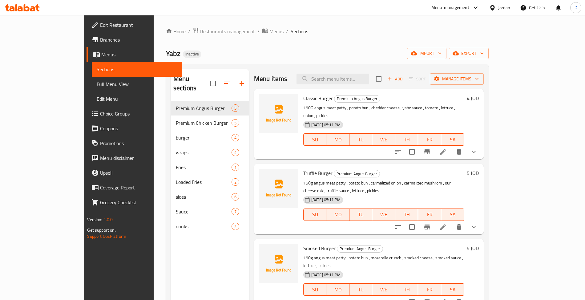
click at [404, 62] on div "Home / Restaurants management / Menus / Sections Yabz Inactive import export Me…" at bounding box center [327, 200] width 323 height 346
click at [100, 42] on span "Branches" at bounding box center [138, 39] width 77 height 7
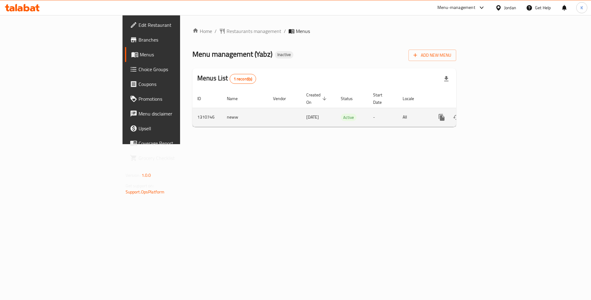
click at [498, 110] on td "enhanced table" at bounding box center [464, 117] width 69 height 19
click at [494, 113] on link "enhanced table" at bounding box center [486, 117] width 15 height 15
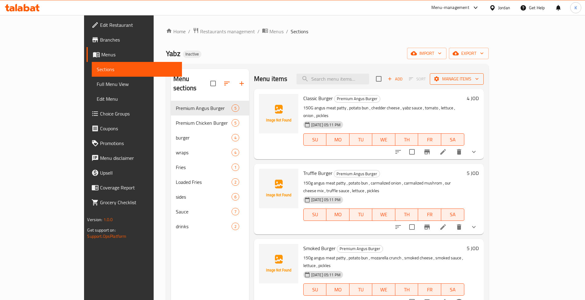
click at [479, 78] on span "Manage items" at bounding box center [457, 79] width 44 height 8
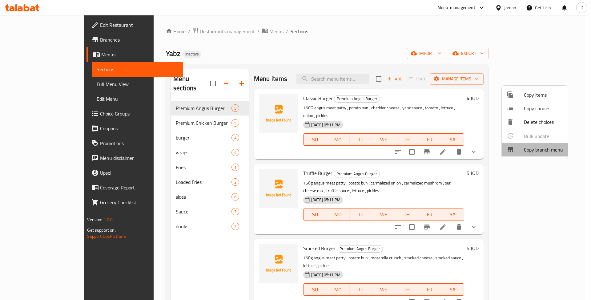
click at [538, 147] on span "Copy branch menu" at bounding box center [543, 149] width 39 height 7
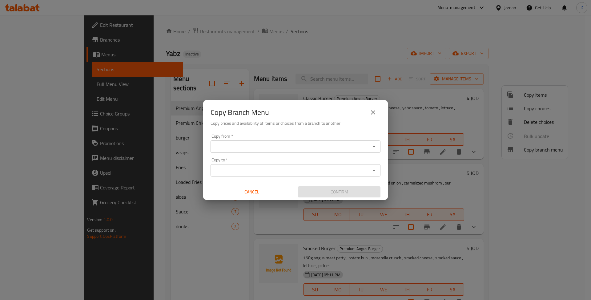
click at [263, 146] on input "Copy from   *" at bounding box center [290, 146] width 156 height 9
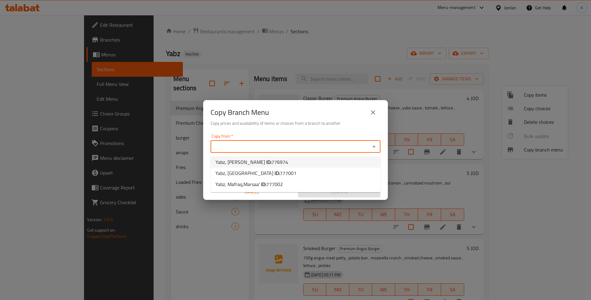
click at [274, 162] on li "Yabz, [PERSON_NAME] ID: 776974" at bounding box center [296, 161] width 170 height 11
type input "Yabz, [PERSON_NAME]"
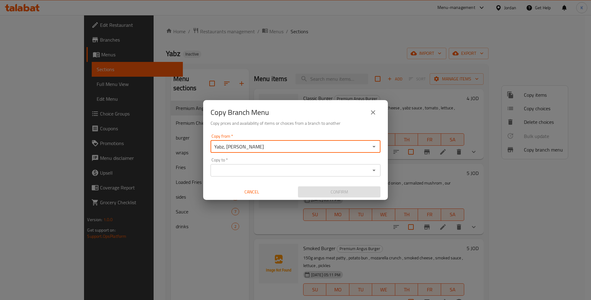
drag, startPoint x: 273, startPoint y: 169, endPoint x: 275, endPoint y: 172, distance: 3.6
click at [274, 169] on input "Copy to   *" at bounding box center [290, 170] width 156 height 9
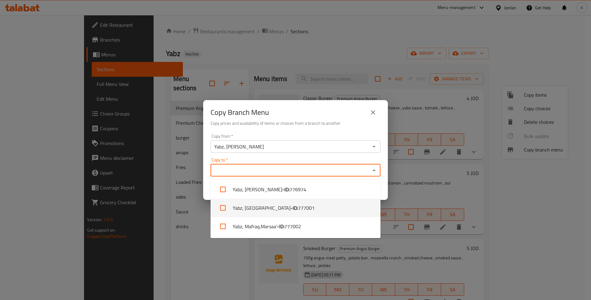
drag, startPoint x: 276, startPoint y: 206, endPoint x: 284, endPoint y: 206, distance: 7.4
click at [298, 207] on span "777001" at bounding box center [306, 207] width 17 height 7
checkbox input "true"
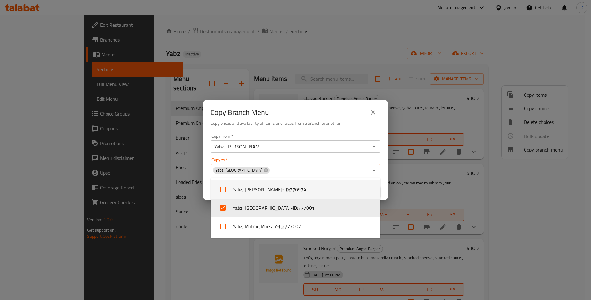
click at [315, 131] on div "Copy from   * Yabz, Al Rawnaq Copy from * Copy to   * Yabz, City Center Copy to…" at bounding box center [295, 165] width 185 height 69
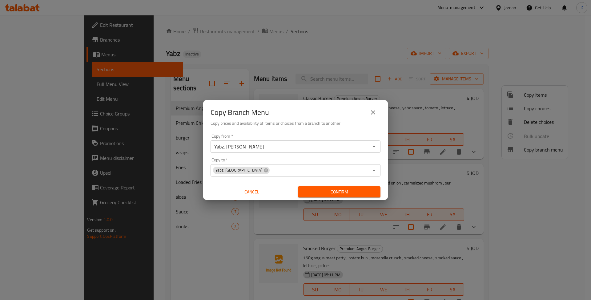
click at [337, 194] on span "Confirm" at bounding box center [339, 192] width 73 height 8
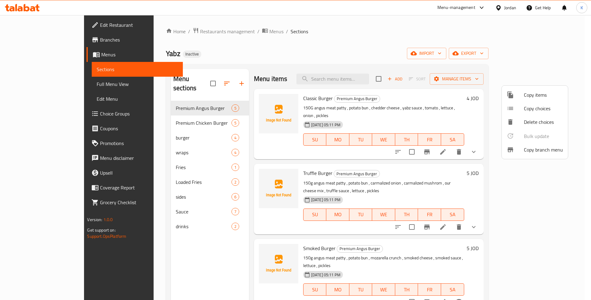
click at [355, 59] on div at bounding box center [295, 150] width 591 height 300
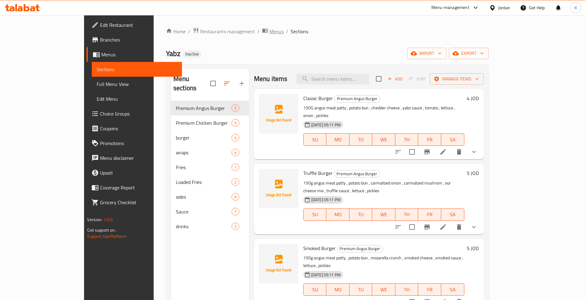
click at [262, 31] on span "breadcrumb" at bounding box center [265, 31] width 7 height 8
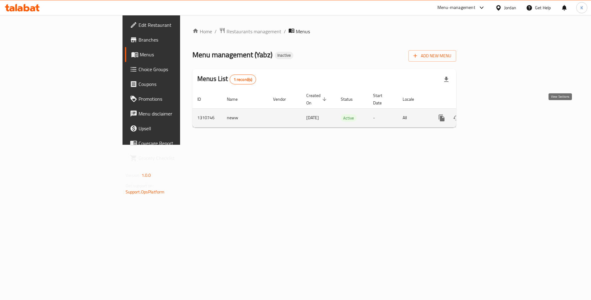
click at [494, 116] on link "enhanced table" at bounding box center [486, 118] width 15 height 15
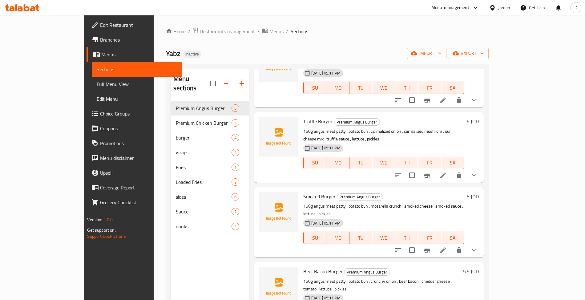
click at [100, 41] on span "Branches" at bounding box center [138, 39] width 77 height 7
